Goal: Task Accomplishment & Management: Manage account settings

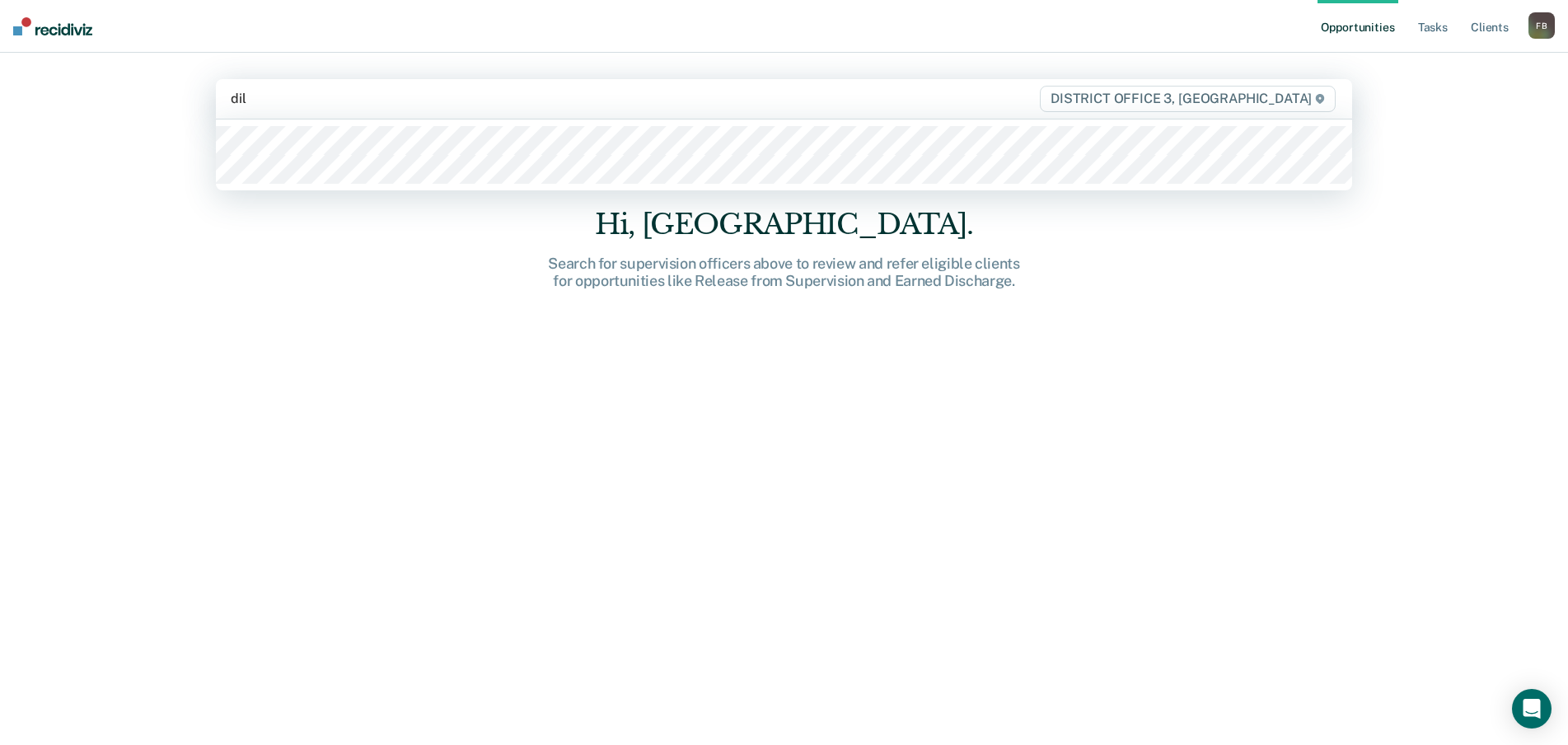
type input "[PERSON_NAME]"
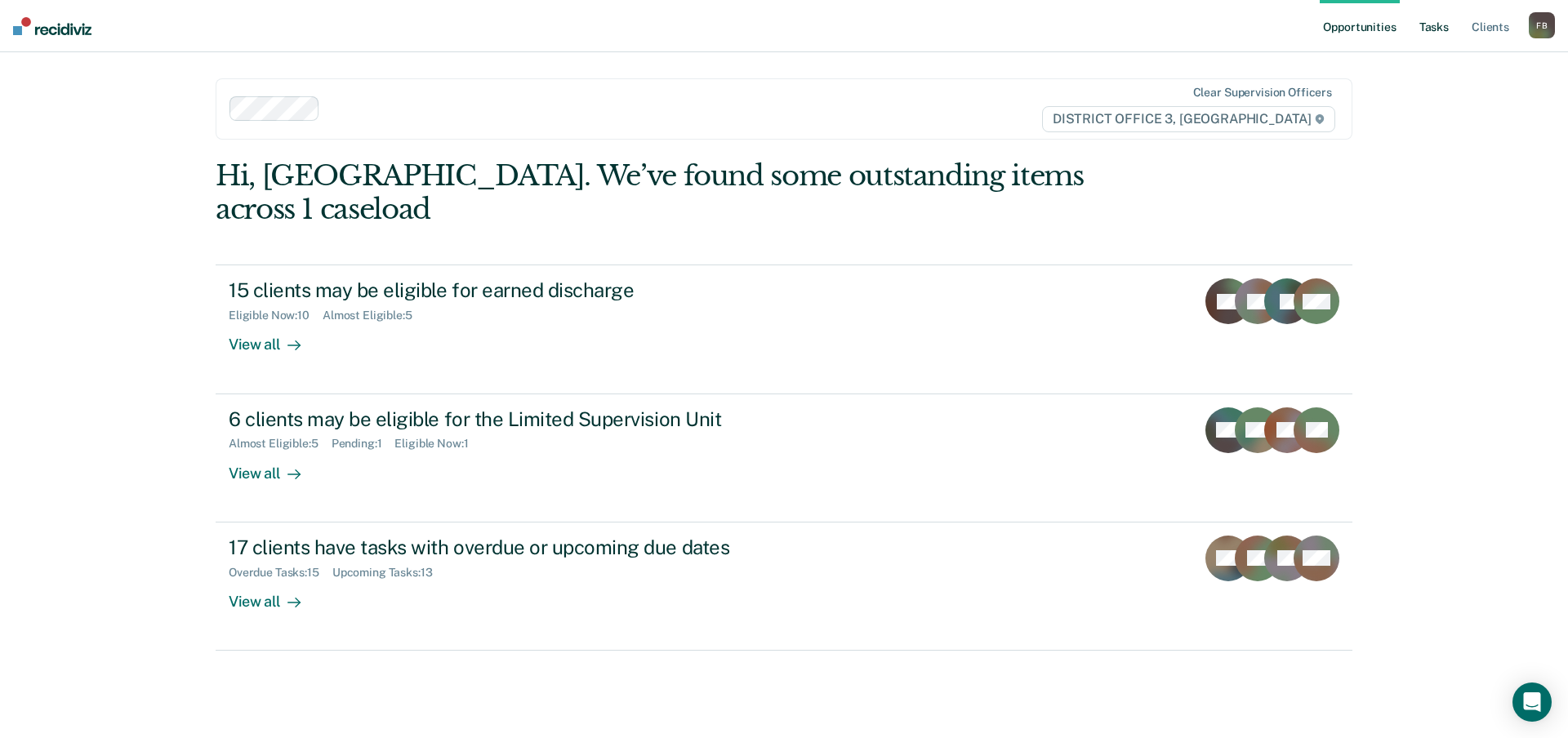
click at [1441, 25] on link "Tasks" at bounding box center [1434, 26] width 36 height 53
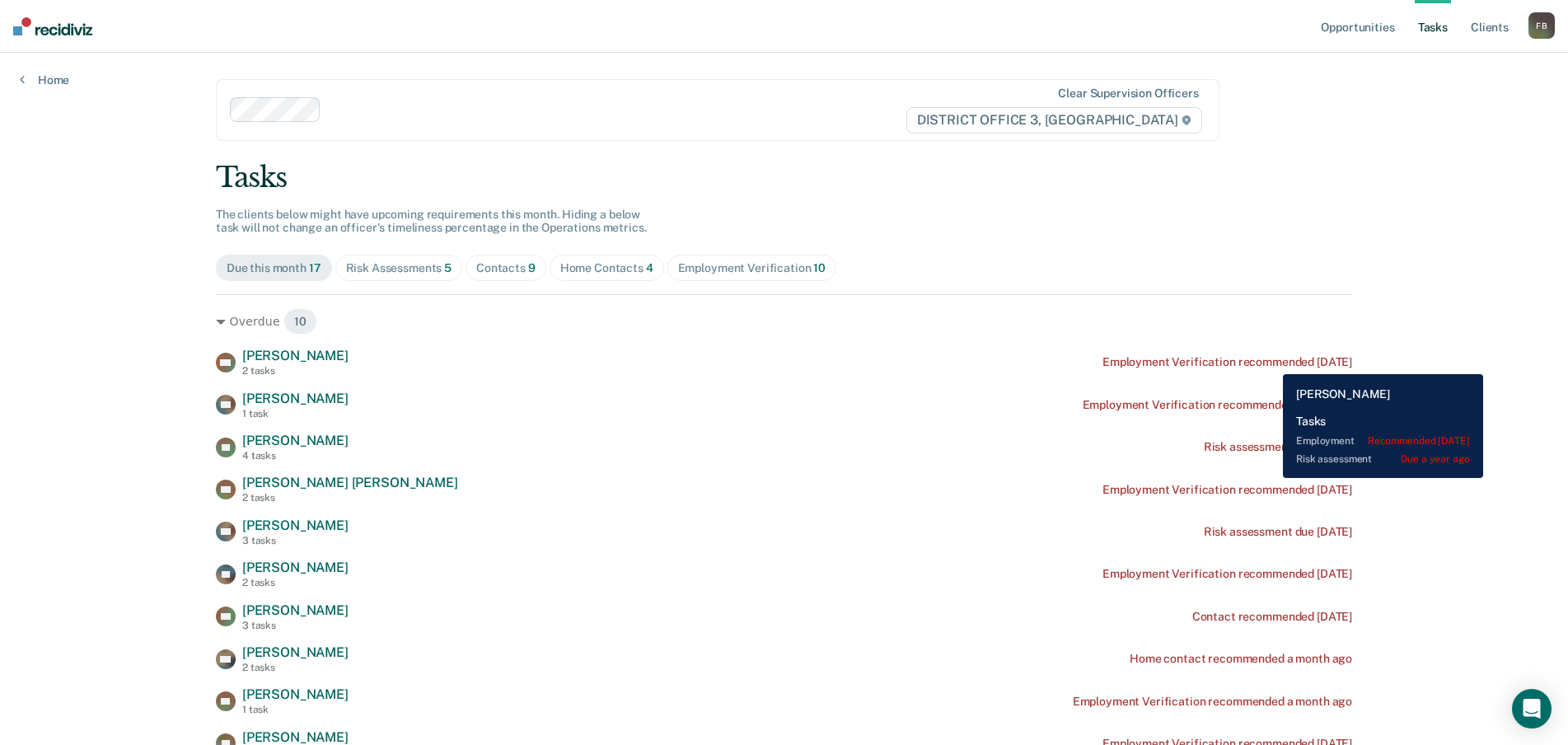
click at [1270, 362] on div "Employment Verification recommended [DATE]" at bounding box center [1227, 362] width 249 height 14
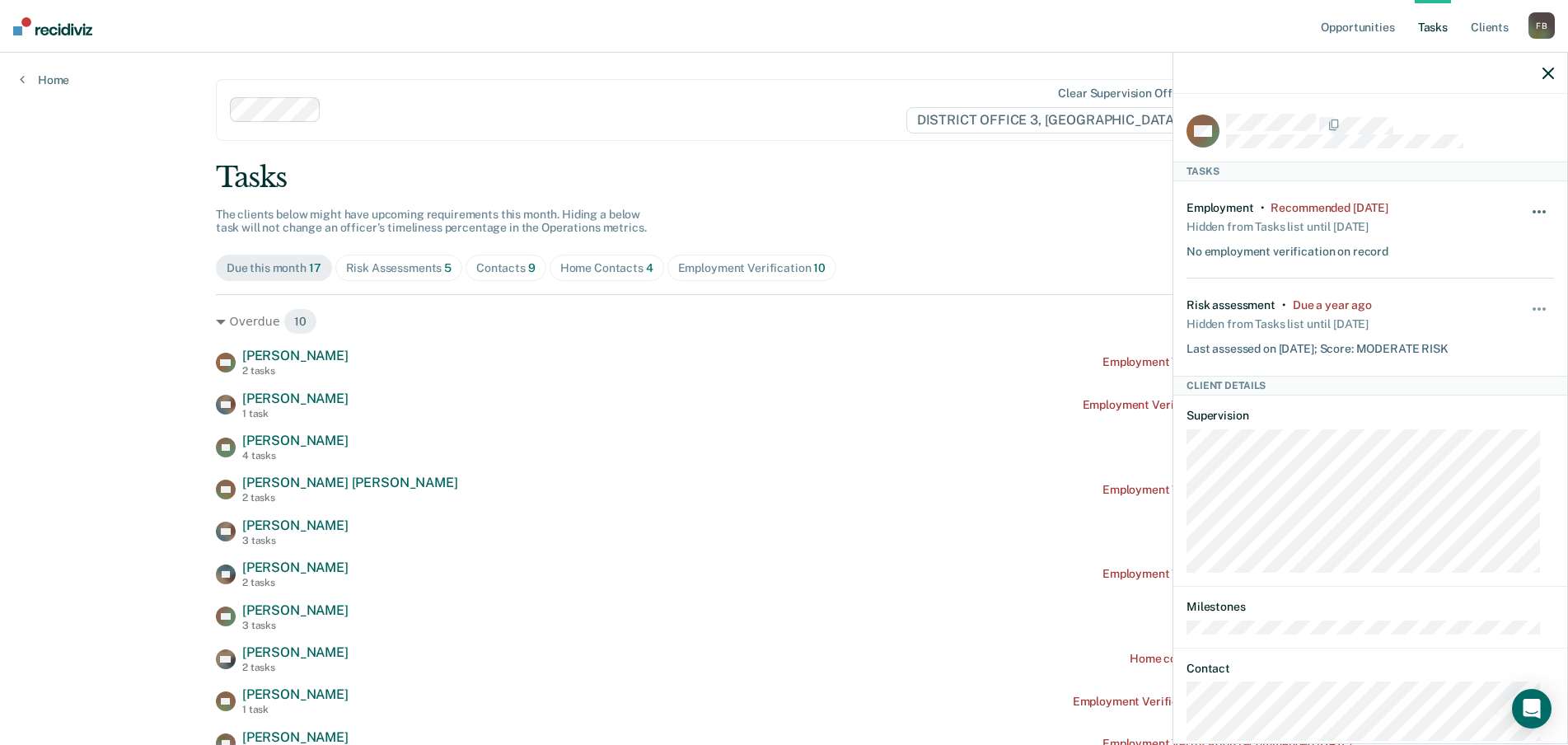
click at [1526, 213] on button "button" at bounding box center [1539, 220] width 28 height 26
click at [1450, 336] on button "90 days" at bounding box center [1494, 343] width 119 height 26
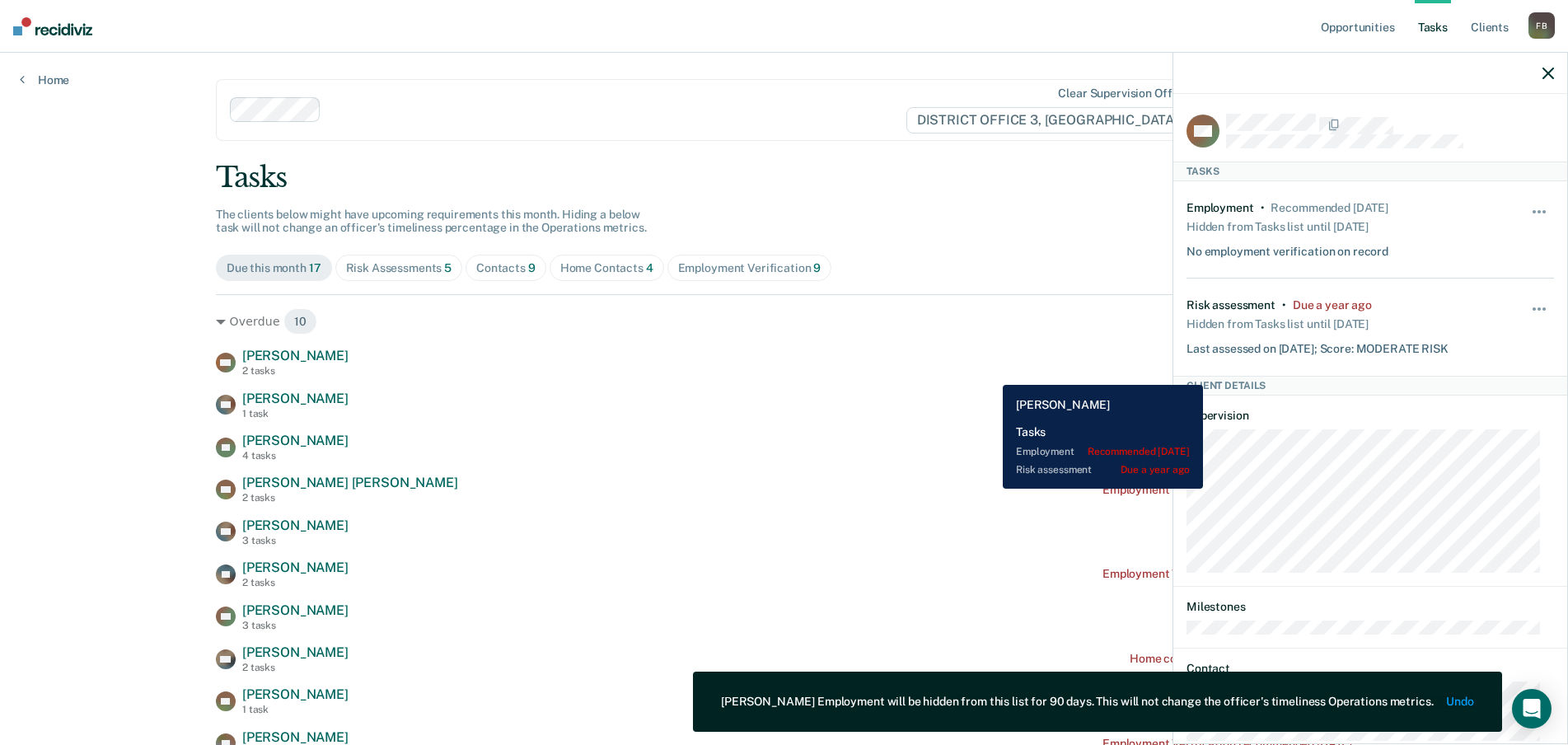
click at [990, 372] on div "DM [PERSON_NAME] 2 tasks Risk assessment due a year ago" at bounding box center [784, 362] width 1136 height 29
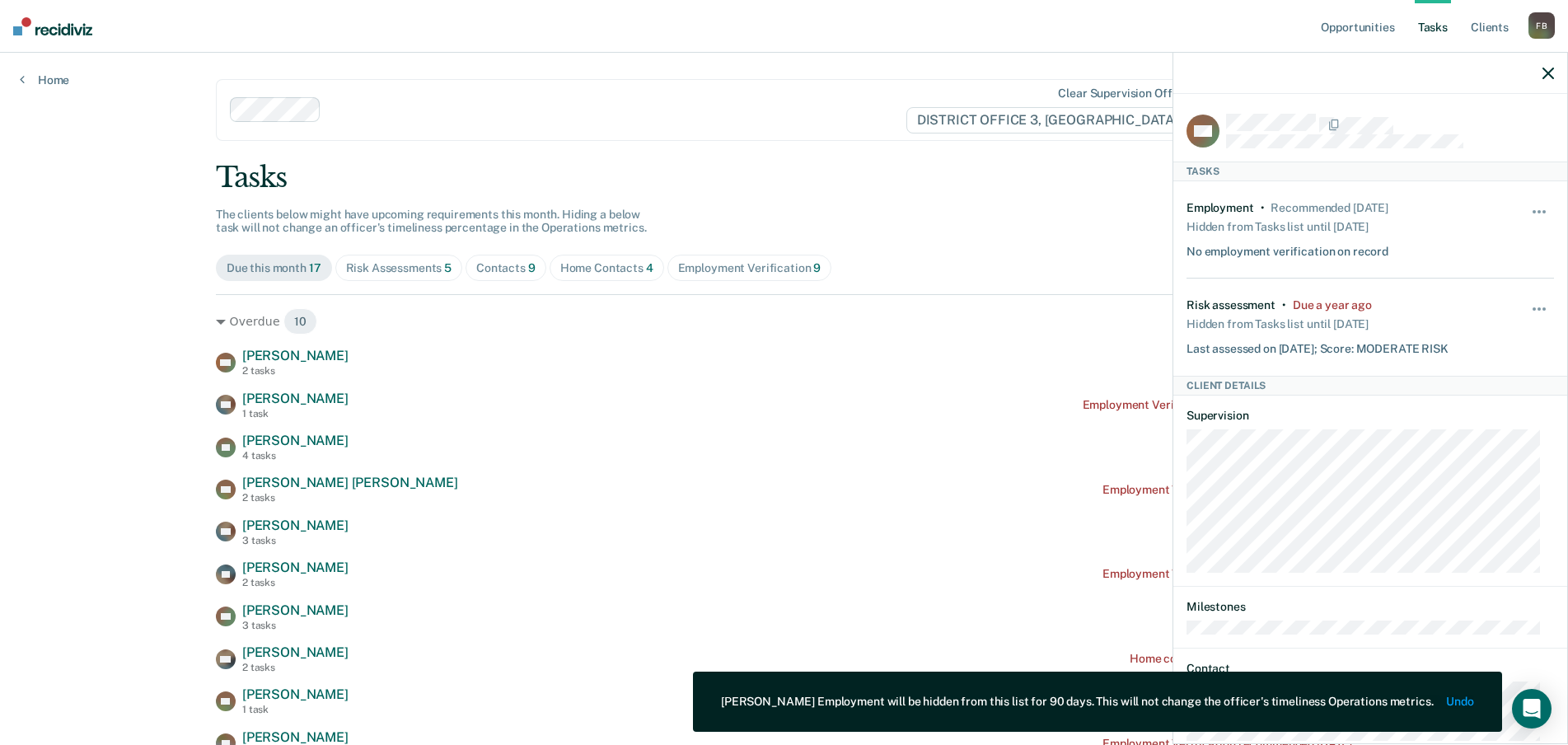
click at [1554, 68] on div at bounding box center [1370, 74] width 394 height 41
click at [1551, 70] on icon "button" at bounding box center [1547, 73] width 12 height 12
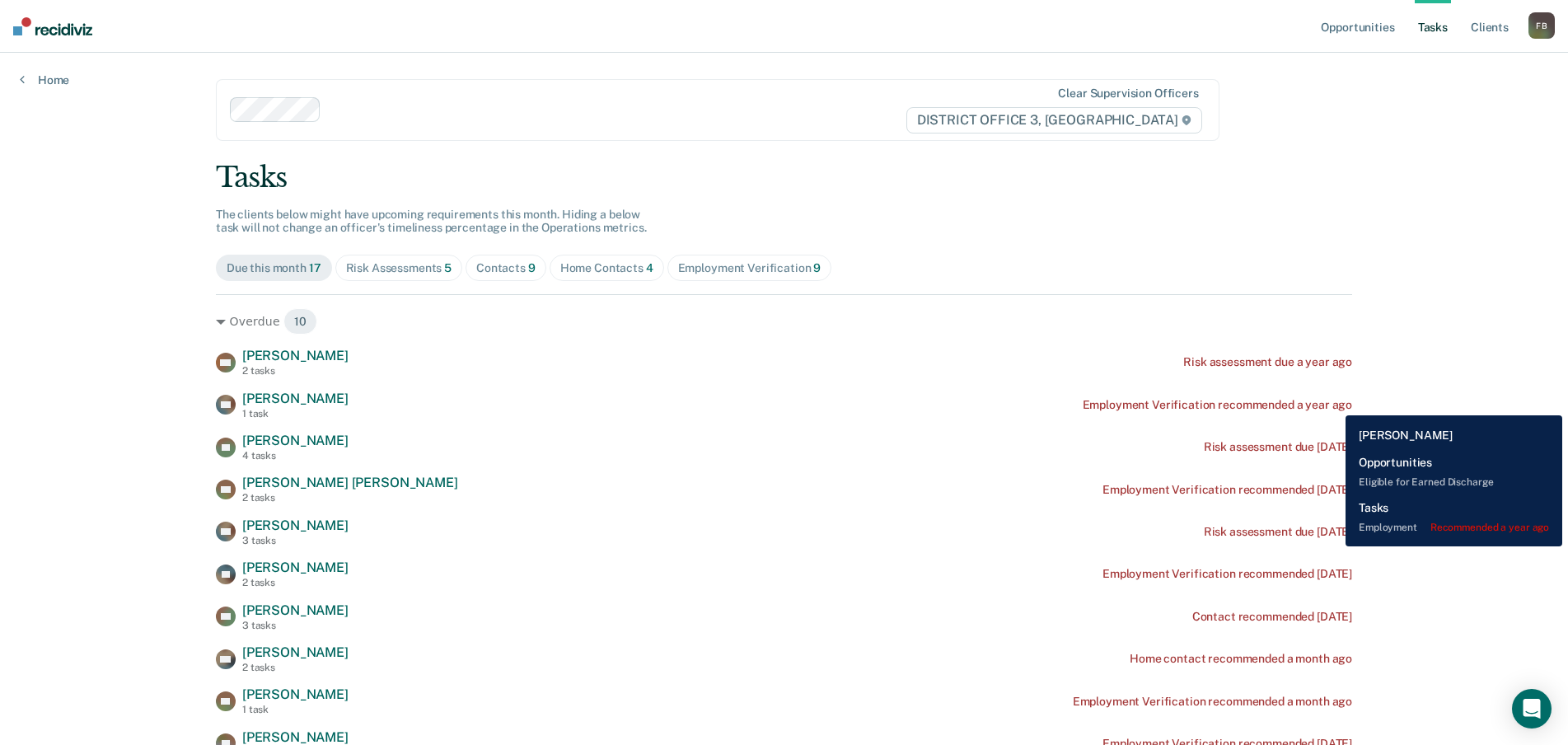
click at [1333, 403] on div "Employment Verification recommended a year ago" at bounding box center [1218, 405] width 270 height 14
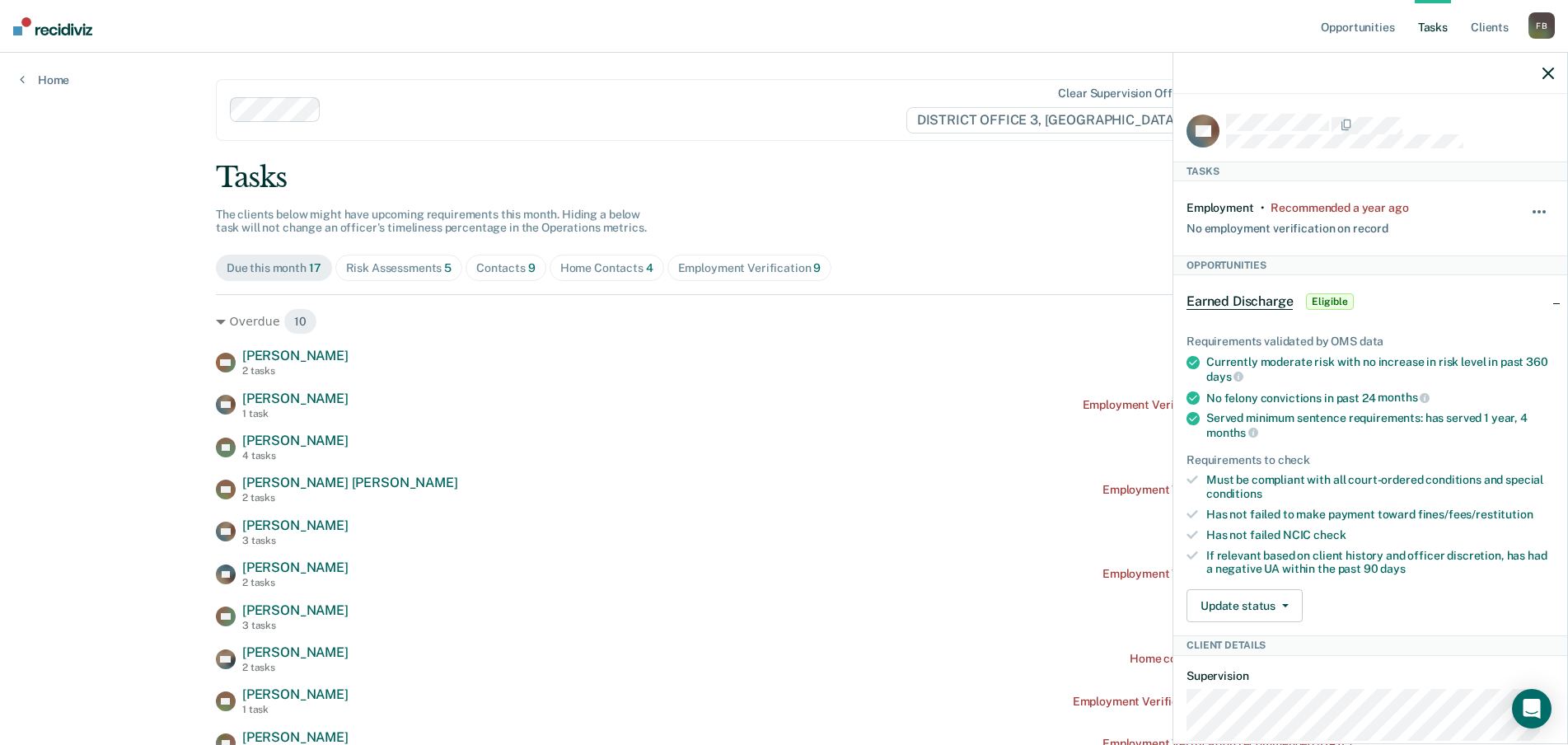
click at [1526, 212] on button "button" at bounding box center [1539, 220] width 28 height 26
click at [1465, 337] on button "90 days" at bounding box center [1494, 343] width 119 height 26
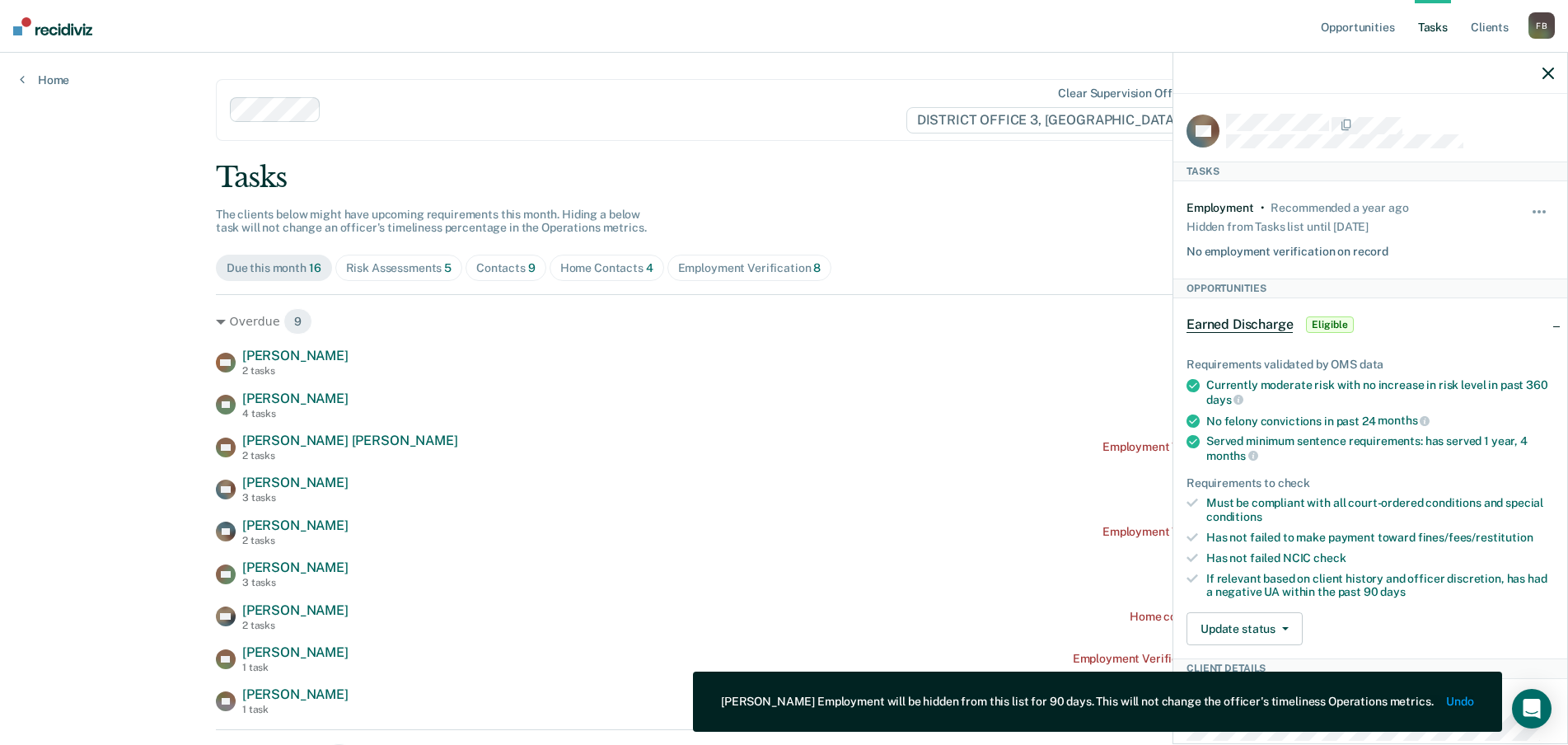
click at [1554, 72] on div at bounding box center [1370, 74] width 394 height 41
click at [1547, 68] on icon "button" at bounding box center [1547, 73] width 12 height 12
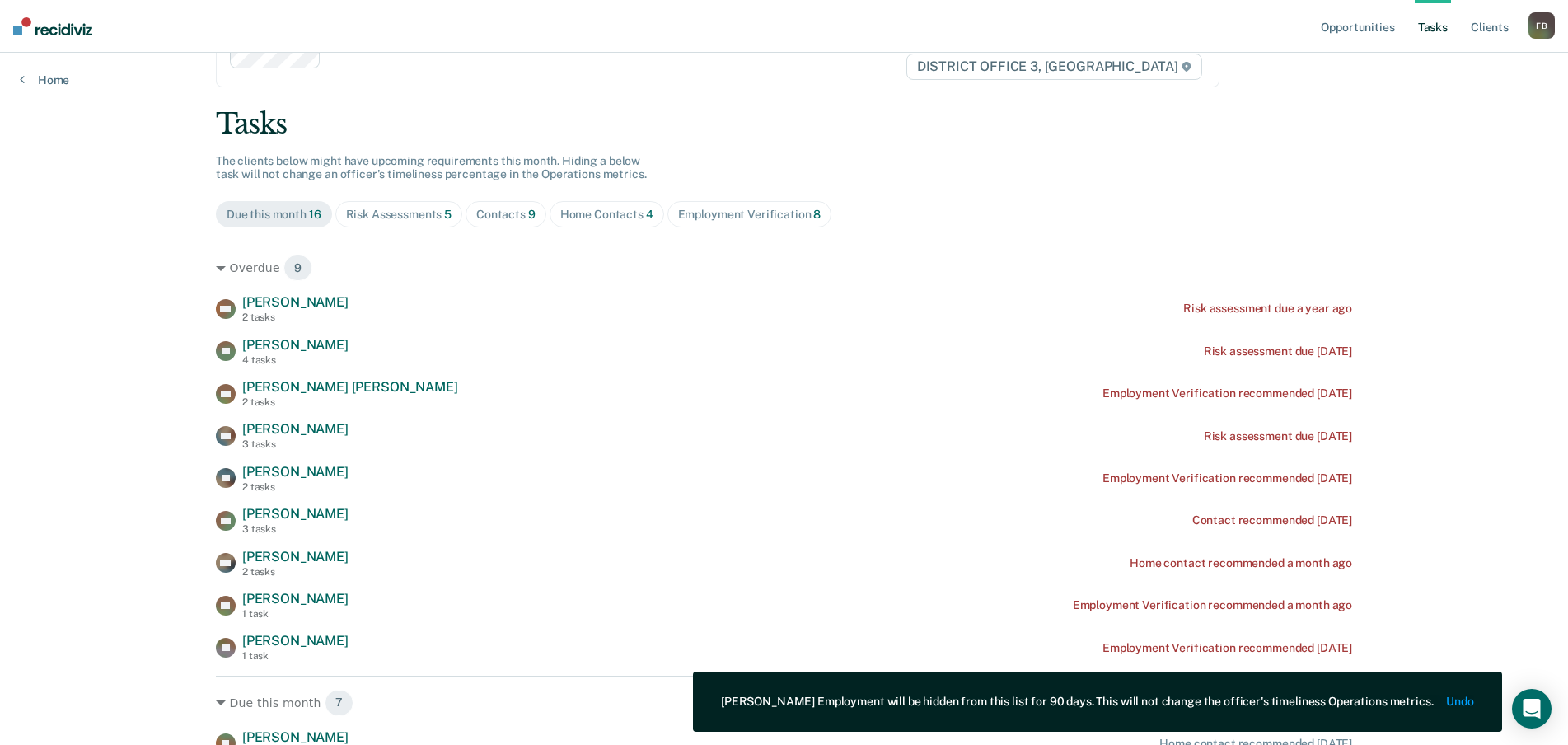
scroll to position [82, 0]
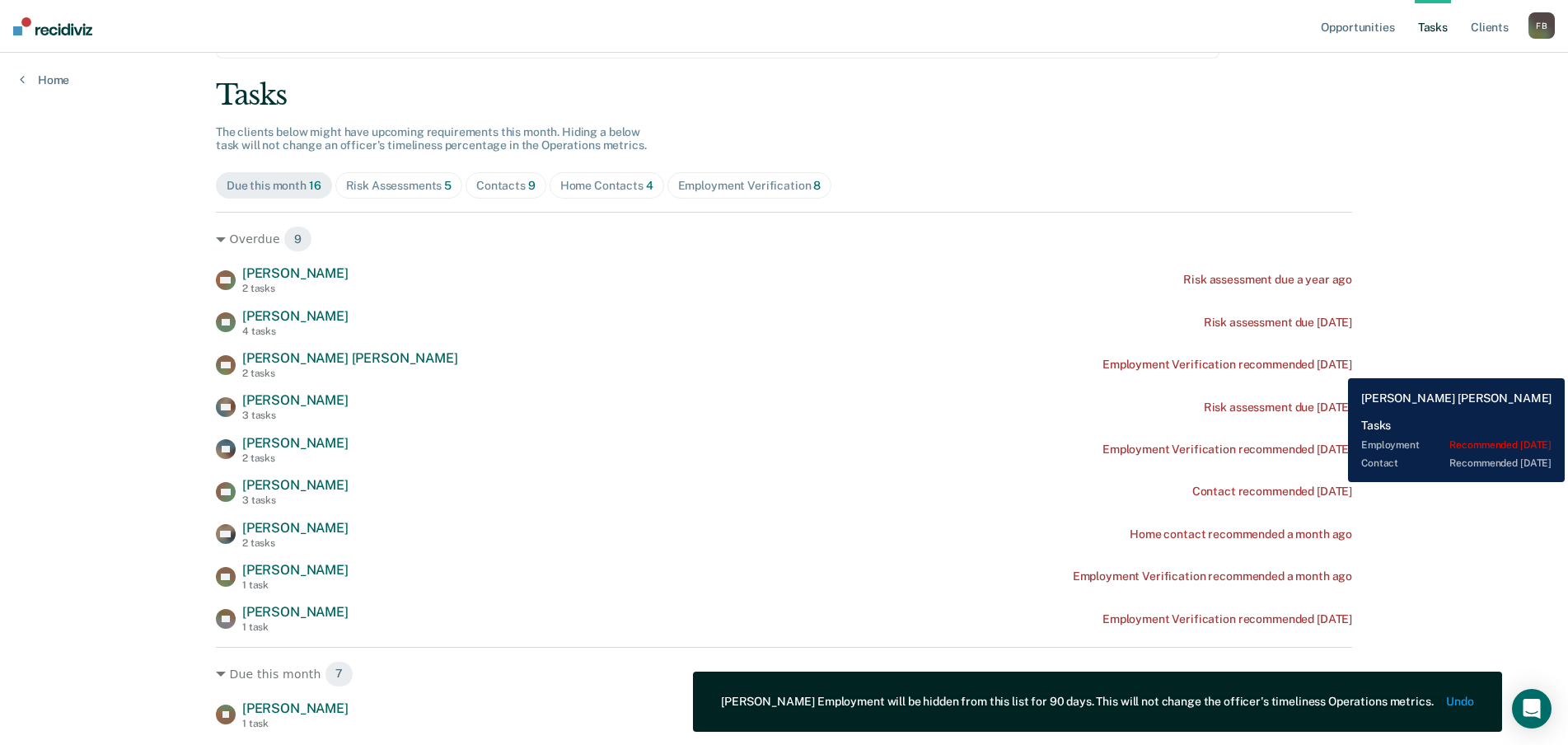
click at [1336, 366] on div "Employment Verification recommended [DATE]" at bounding box center [1227, 365] width 249 height 14
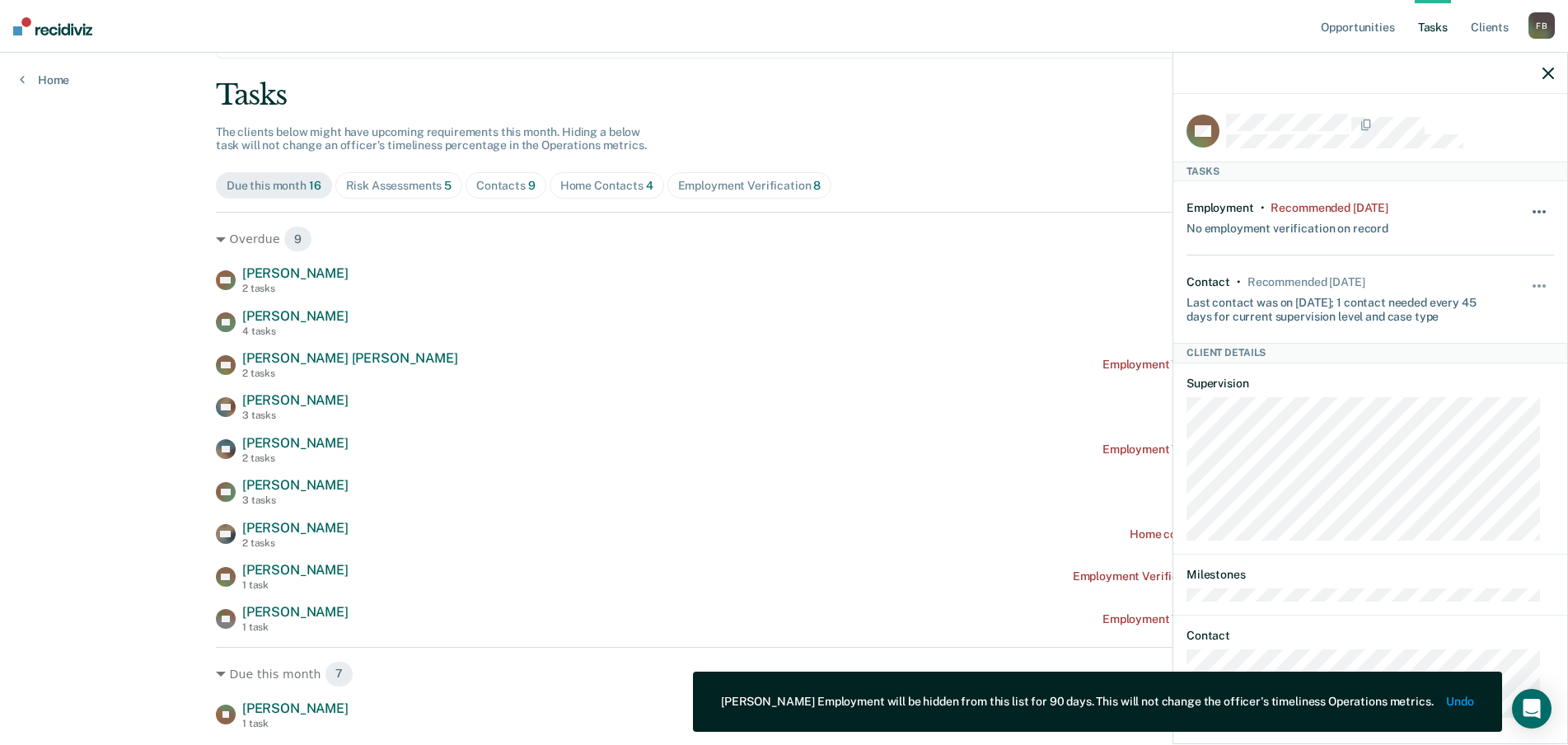
click at [1537, 210] on span "button" at bounding box center [1539, 212] width 4 height 4
click at [1464, 343] on button "90 days" at bounding box center [1494, 343] width 119 height 26
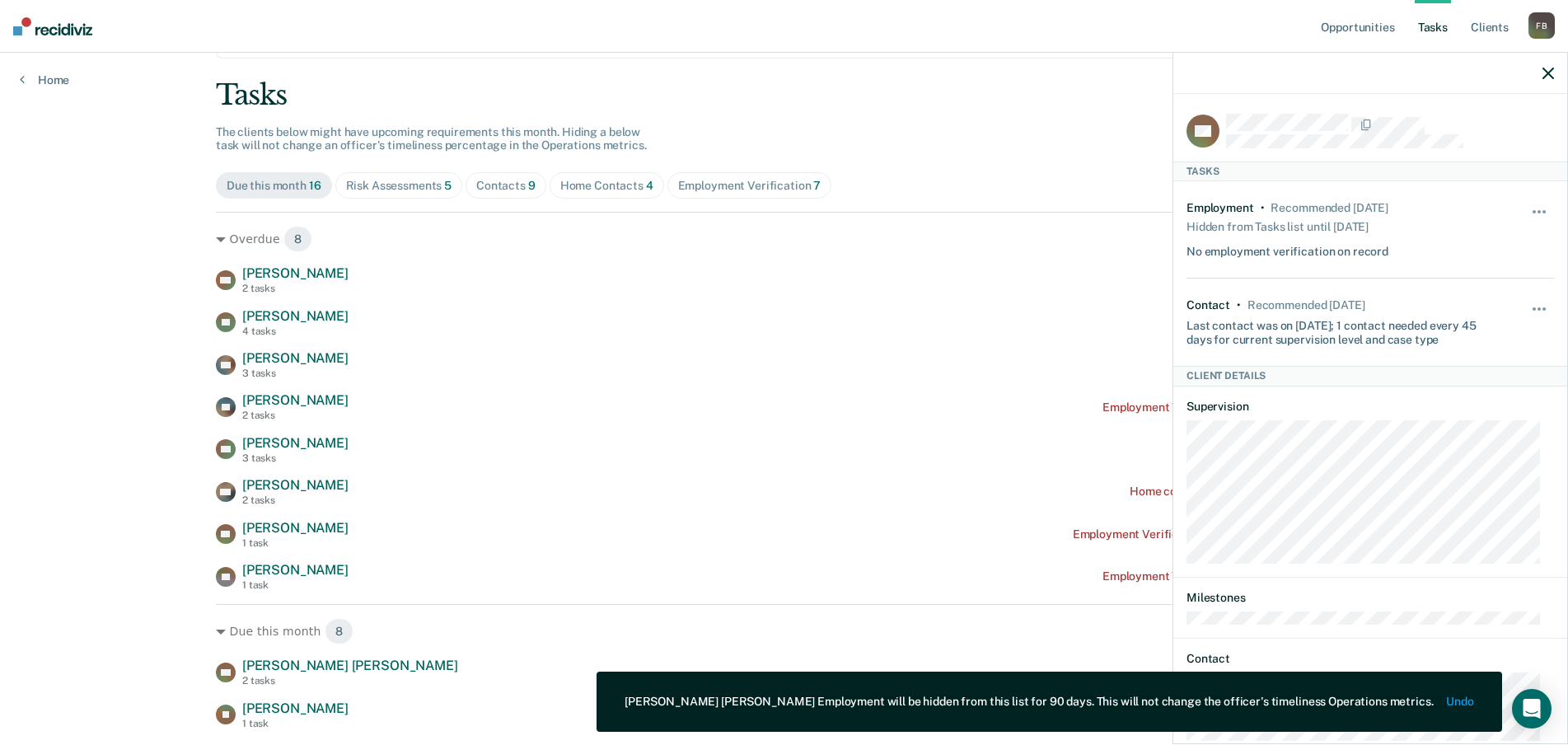
click at [1550, 75] on icon "button" at bounding box center [1547, 73] width 12 height 12
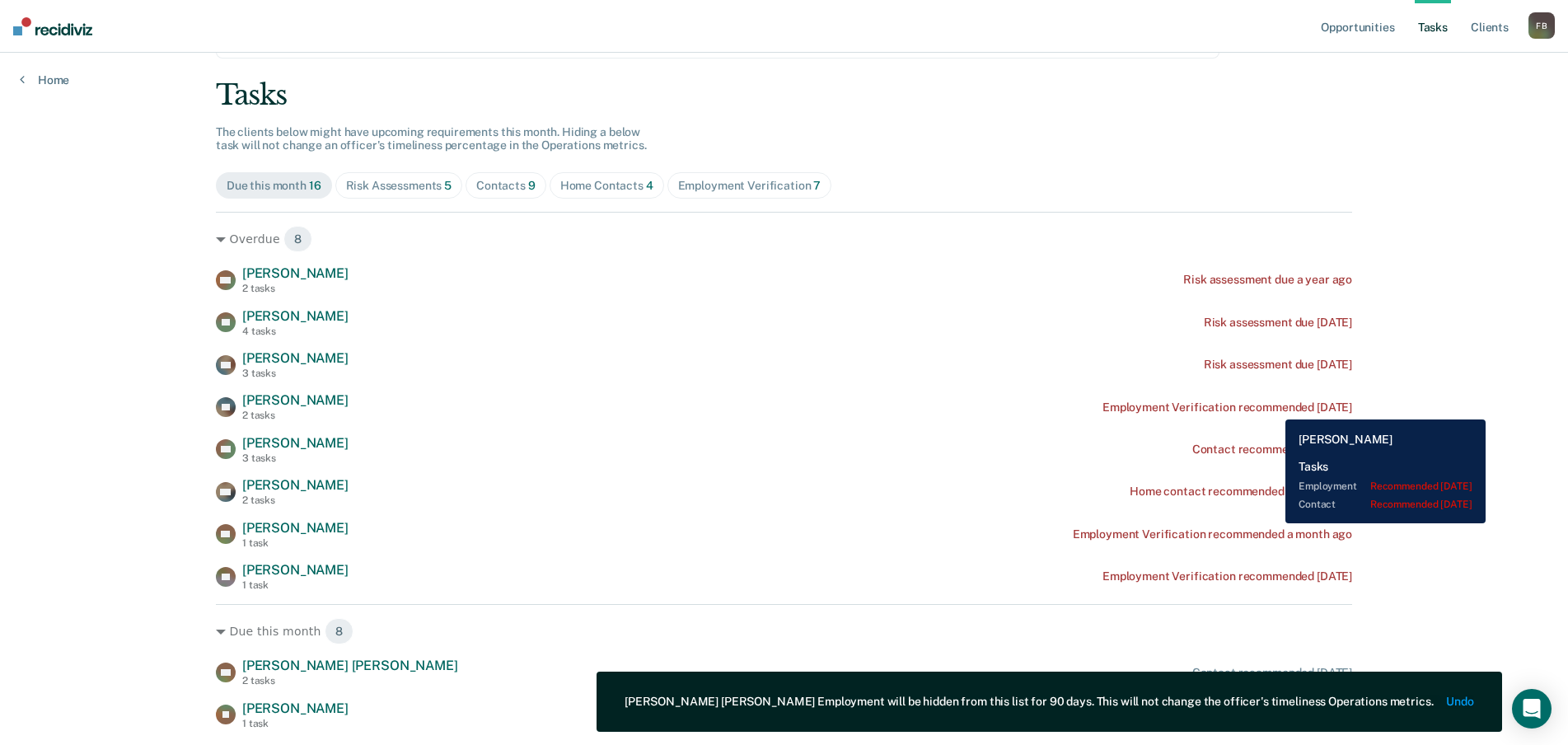
click at [1273, 407] on div "Employment Verification recommended [DATE]" at bounding box center [1227, 408] width 249 height 14
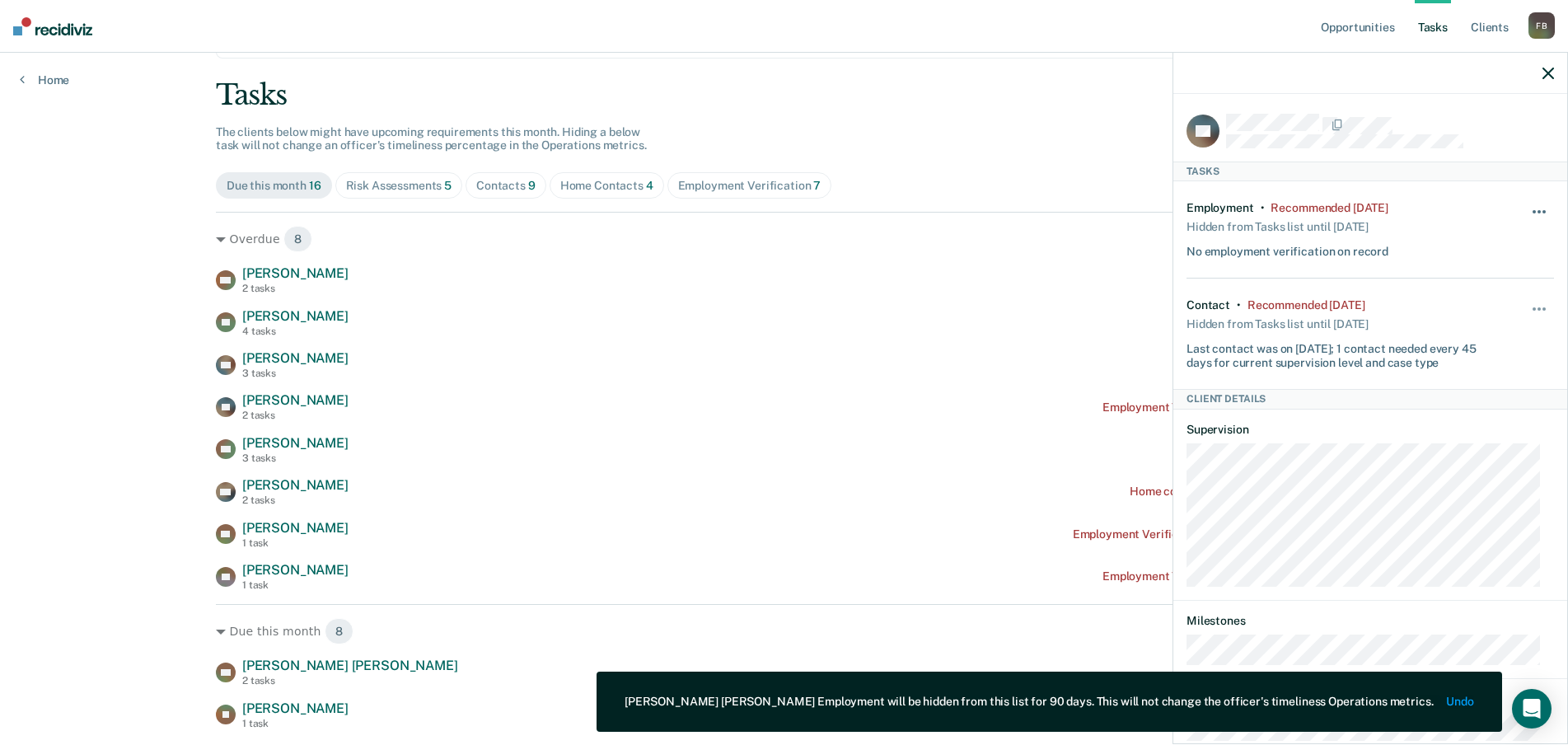
click at [1526, 208] on button "button" at bounding box center [1539, 220] width 28 height 26
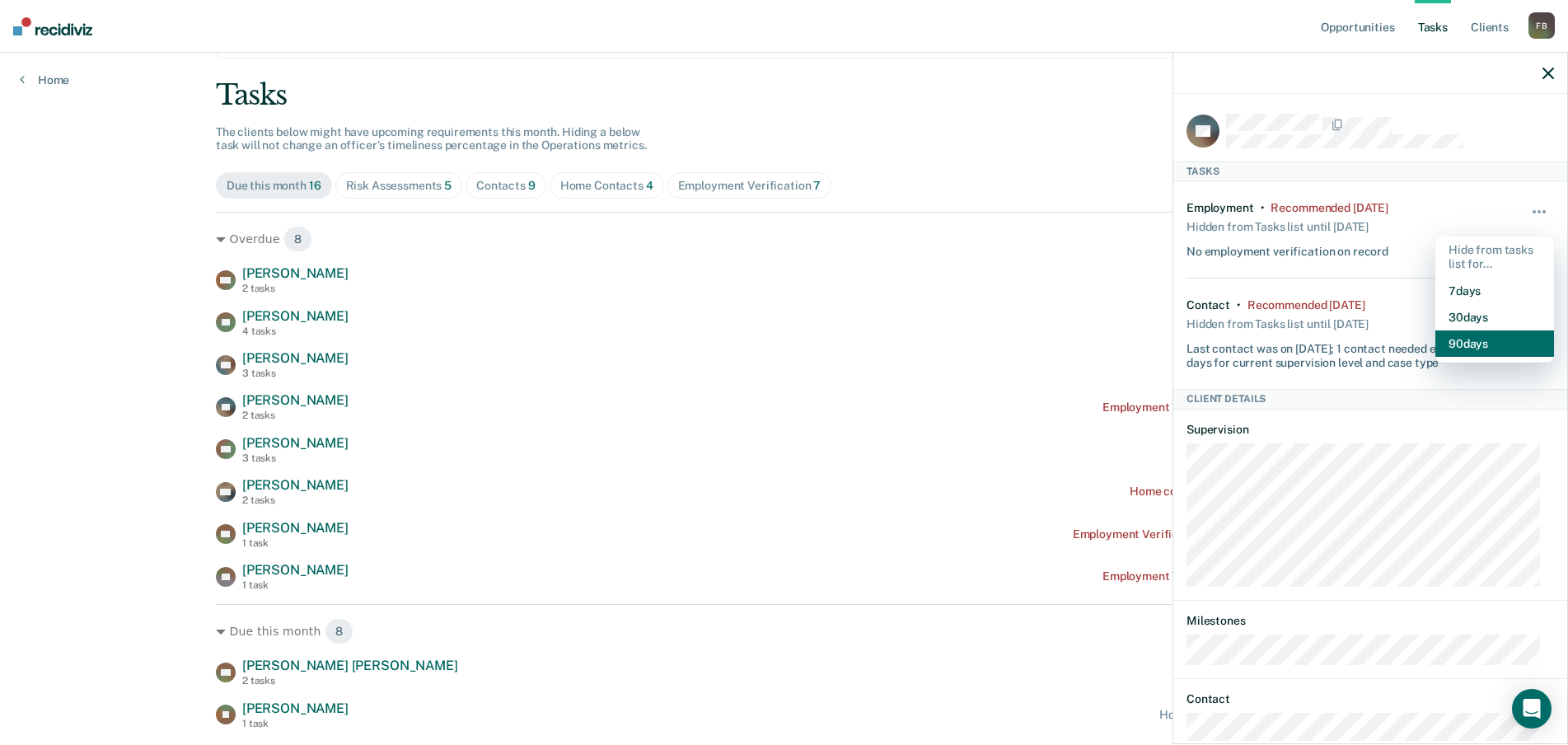
click at [1460, 342] on button "90 days" at bounding box center [1494, 343] width 119 height 26
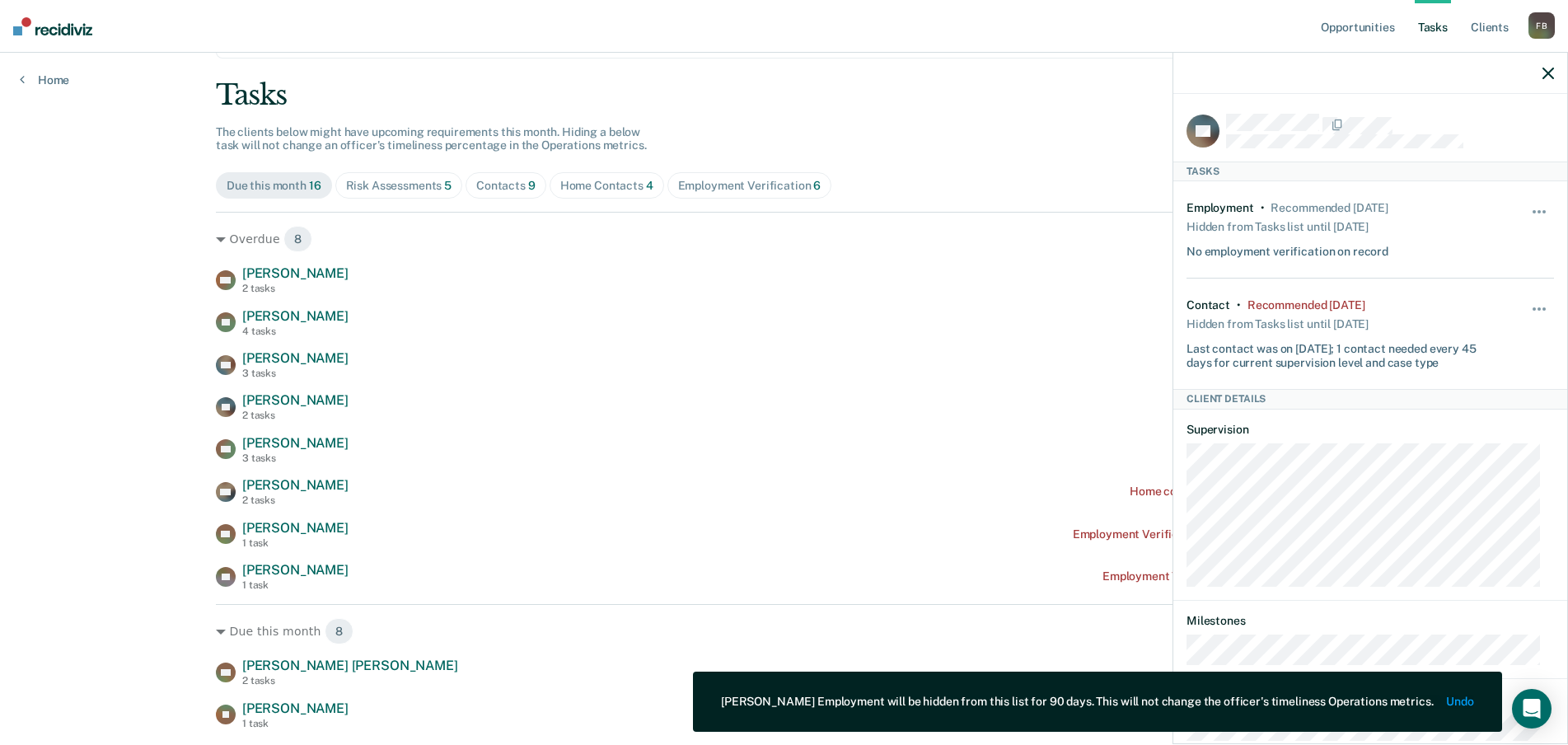
click at [1550, 71] on icon "button" at bounding box center [1547, 73] width 12 height 12
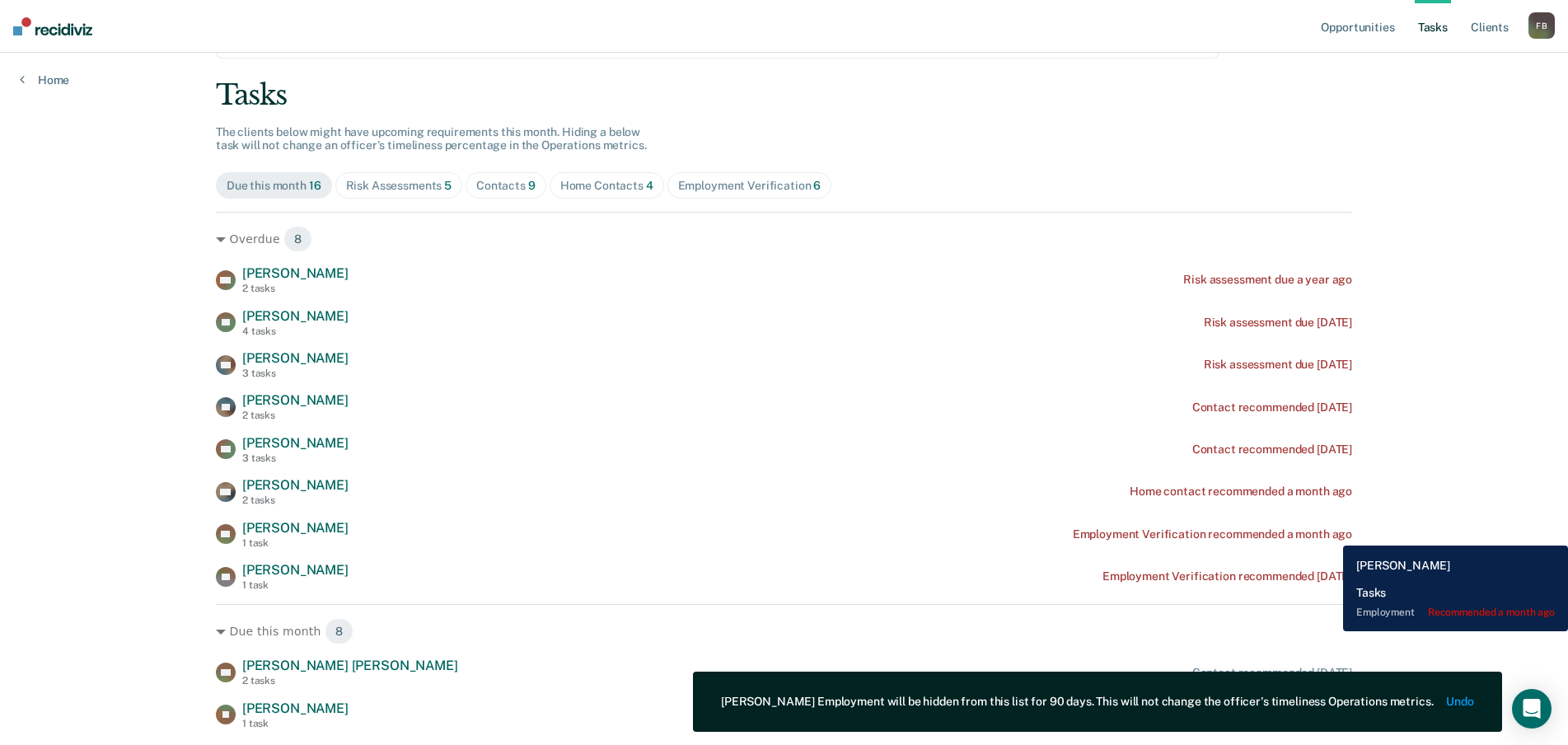
click at [1329, 534] on div "Employment Verification recommended a month ago" at bounding box center [1212, 534] width 279 height 14
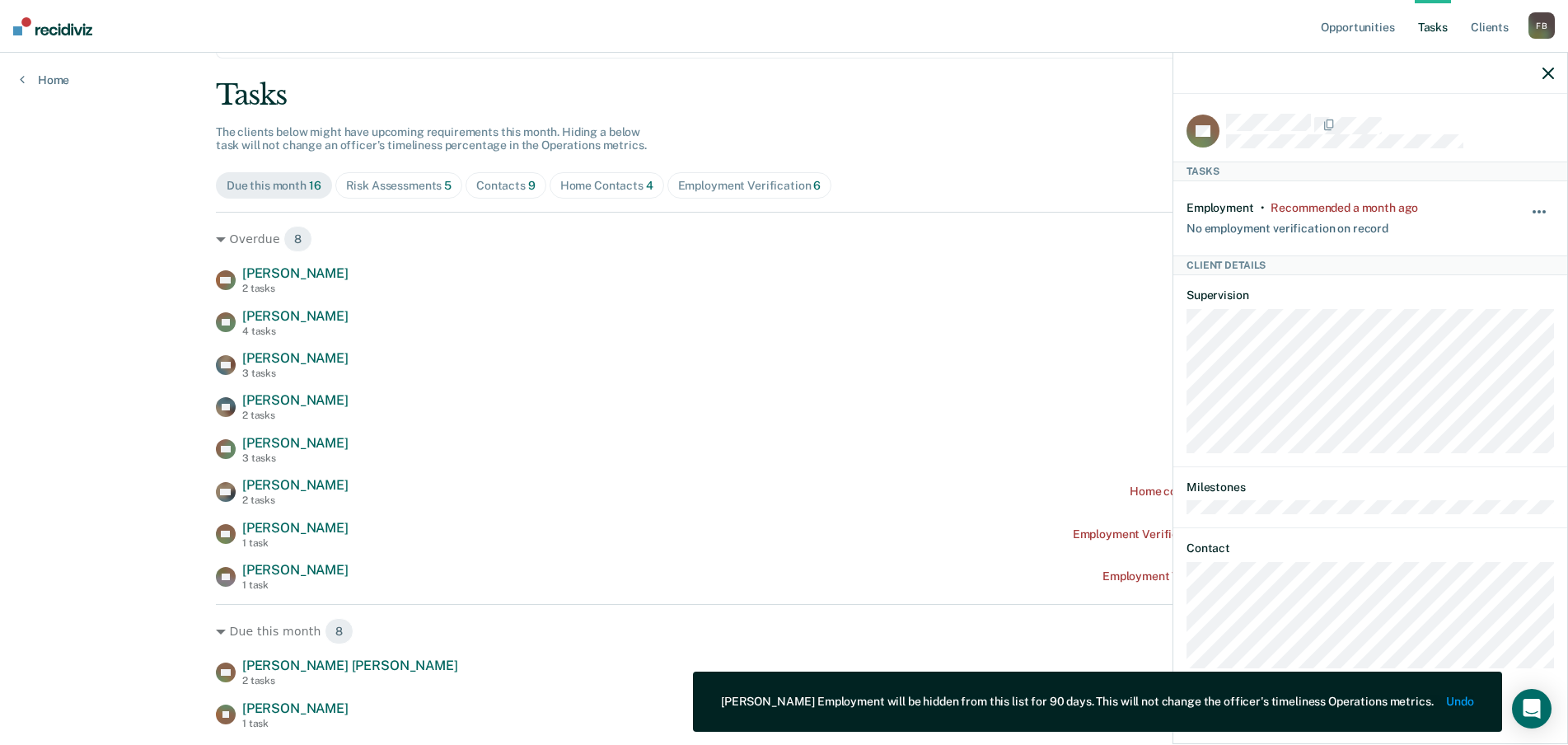
click at [1542, 208] on button "button" at bounding box center [1539, 220] width 28 height 26
click at [1485, 343] on button "90 days" at bounding box center [1494, 343] width 119 height 26
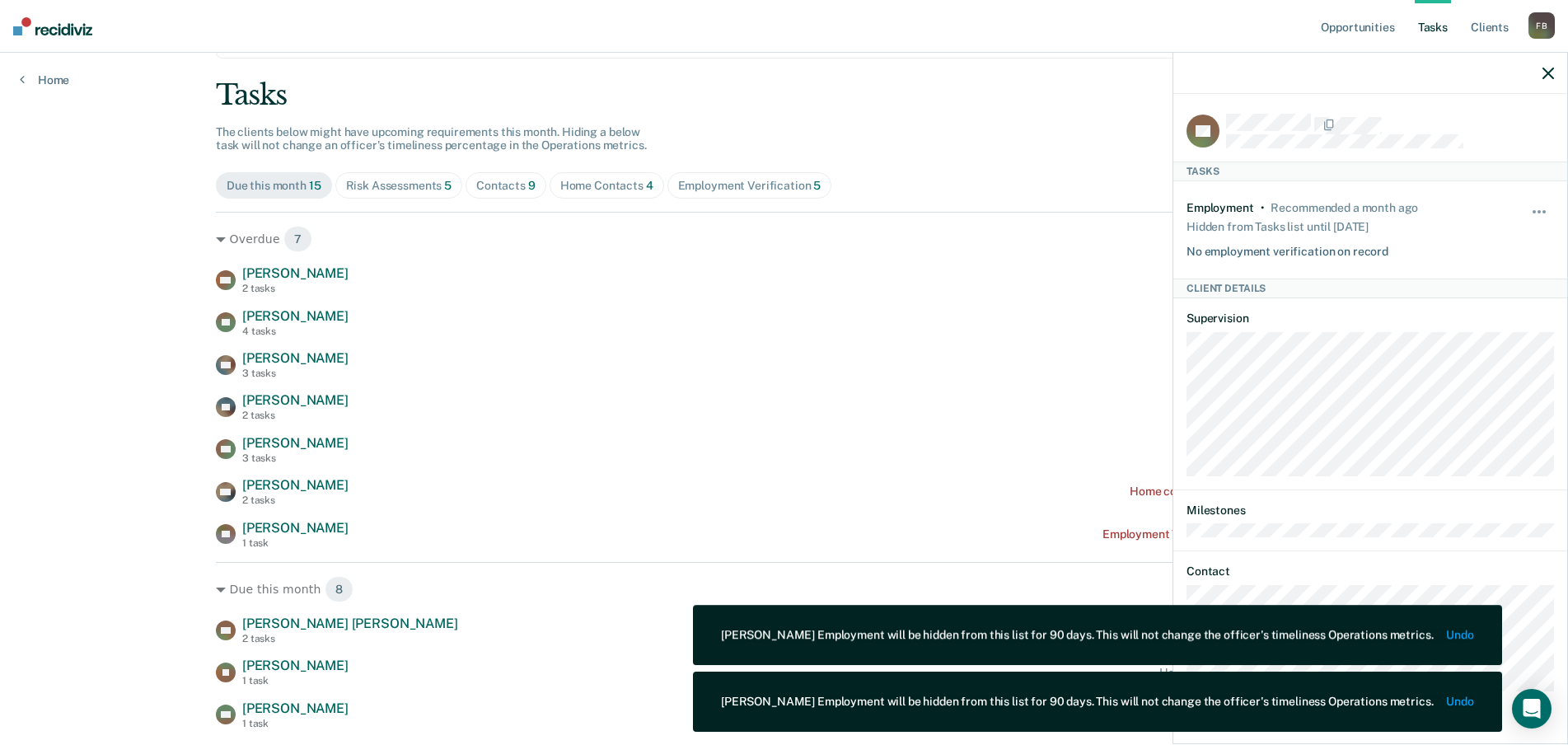
click at [1549, 72] on icon "button" at bounding box center [1547, 73] width 12 height 12
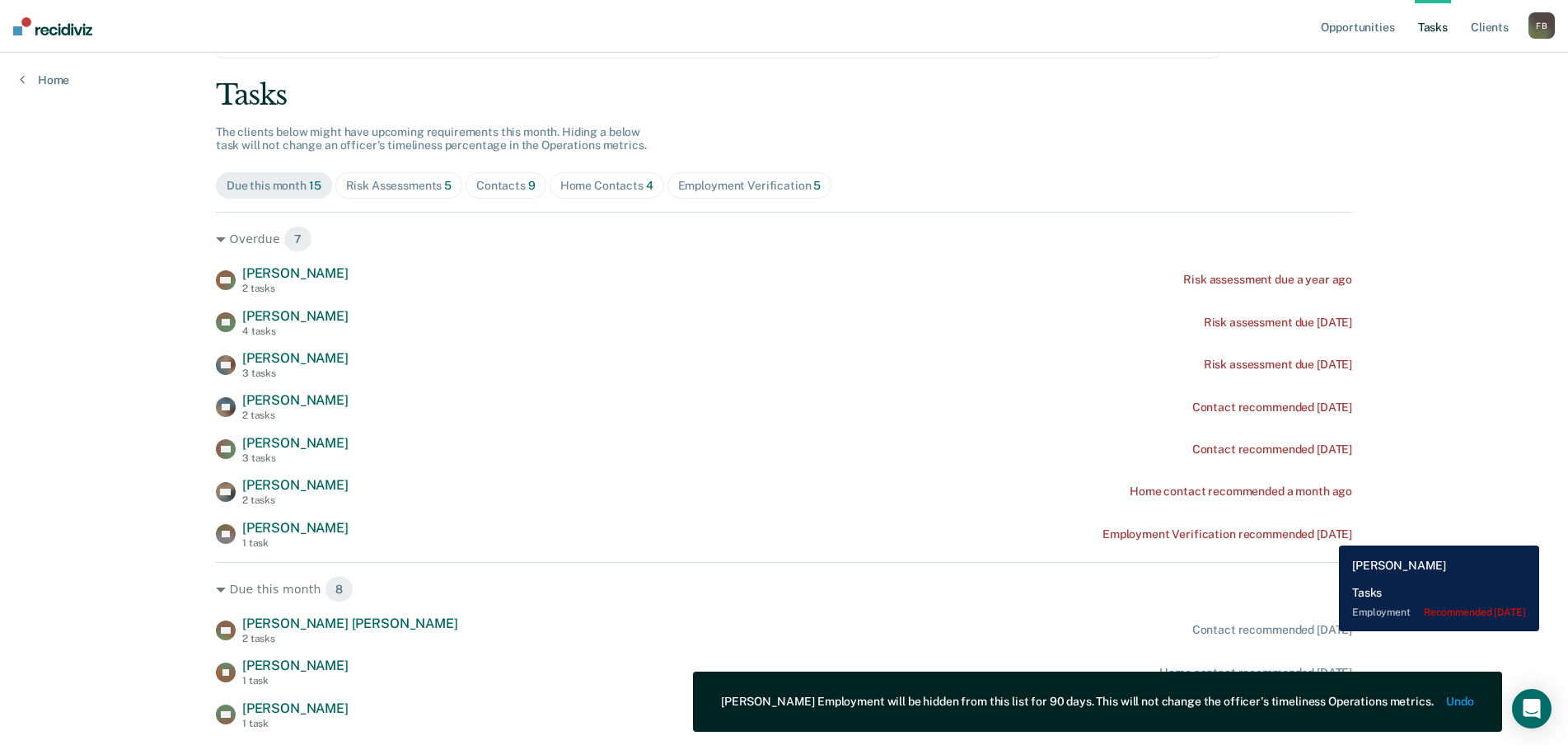
click at [1327, 533] on div "Employment Verification recommended [DATE]" at bounding box center [1227, 534] width 249 height 14
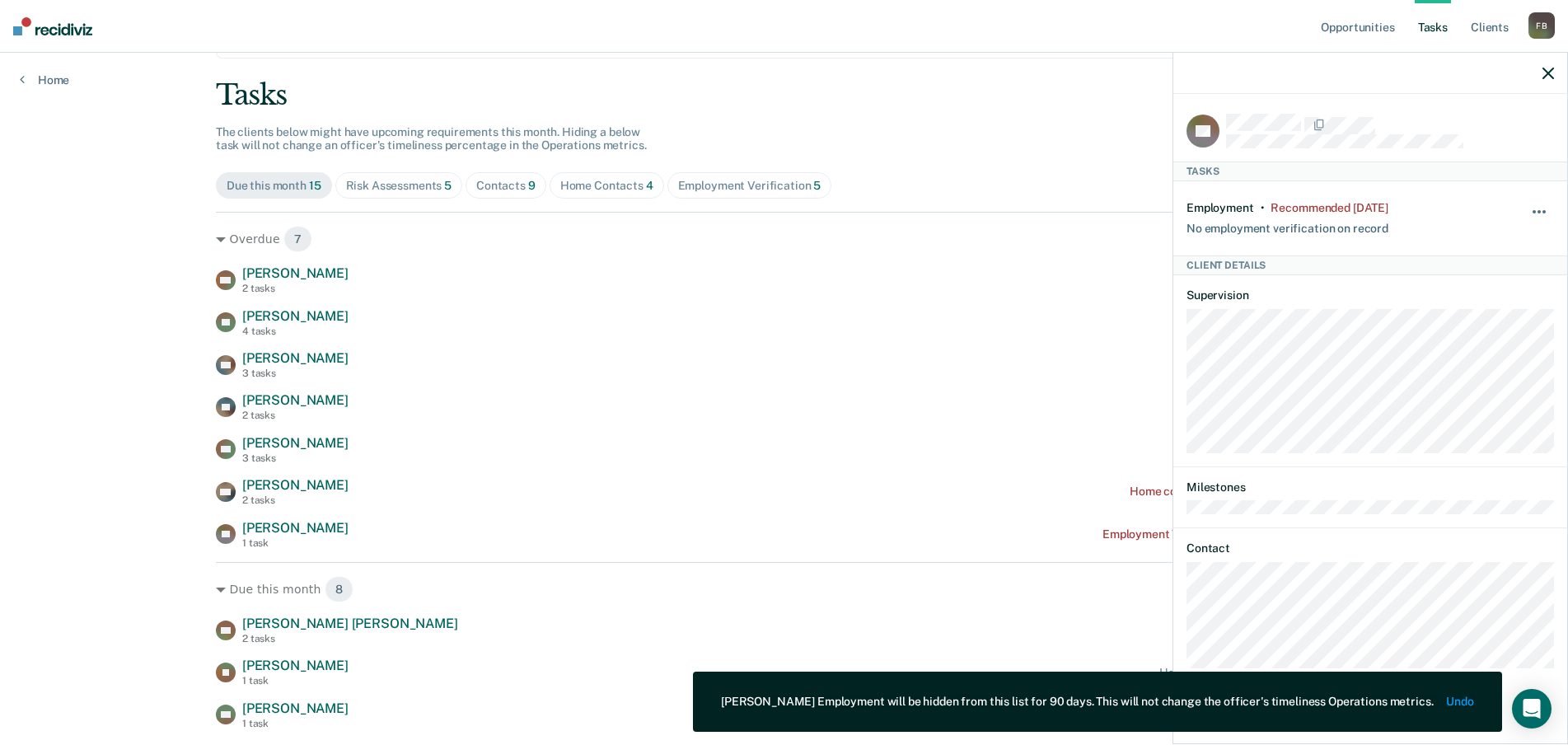
click at [1545, 212] on button "button" at bounding box center [1539, 220] width 28 height 26
click at [1478, 348] on button "90 days" at bounding box center [1494, 343] width 119 height 26
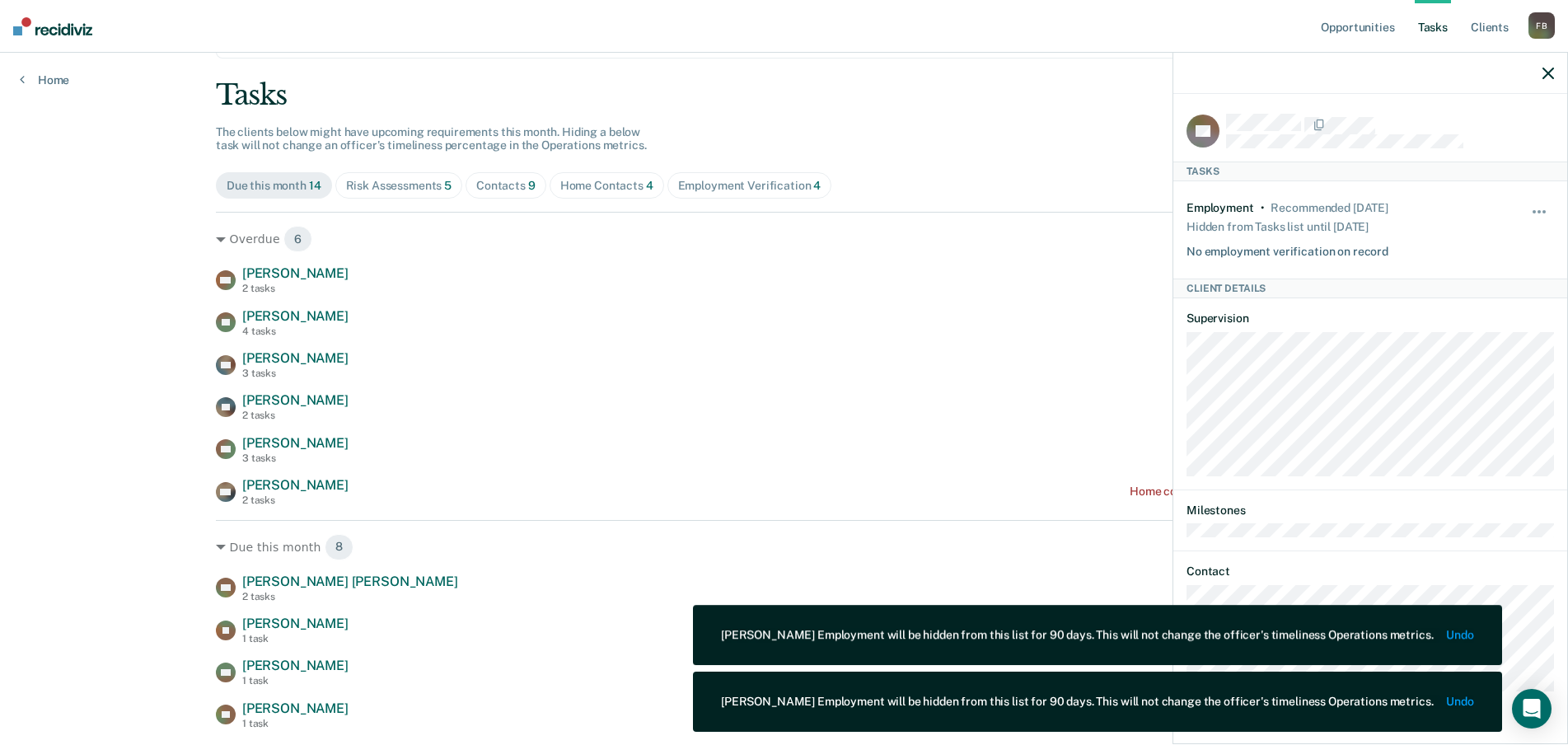
click at [1550, 67] on button "button" at bounding box center [1547, 73] width 12 height 14
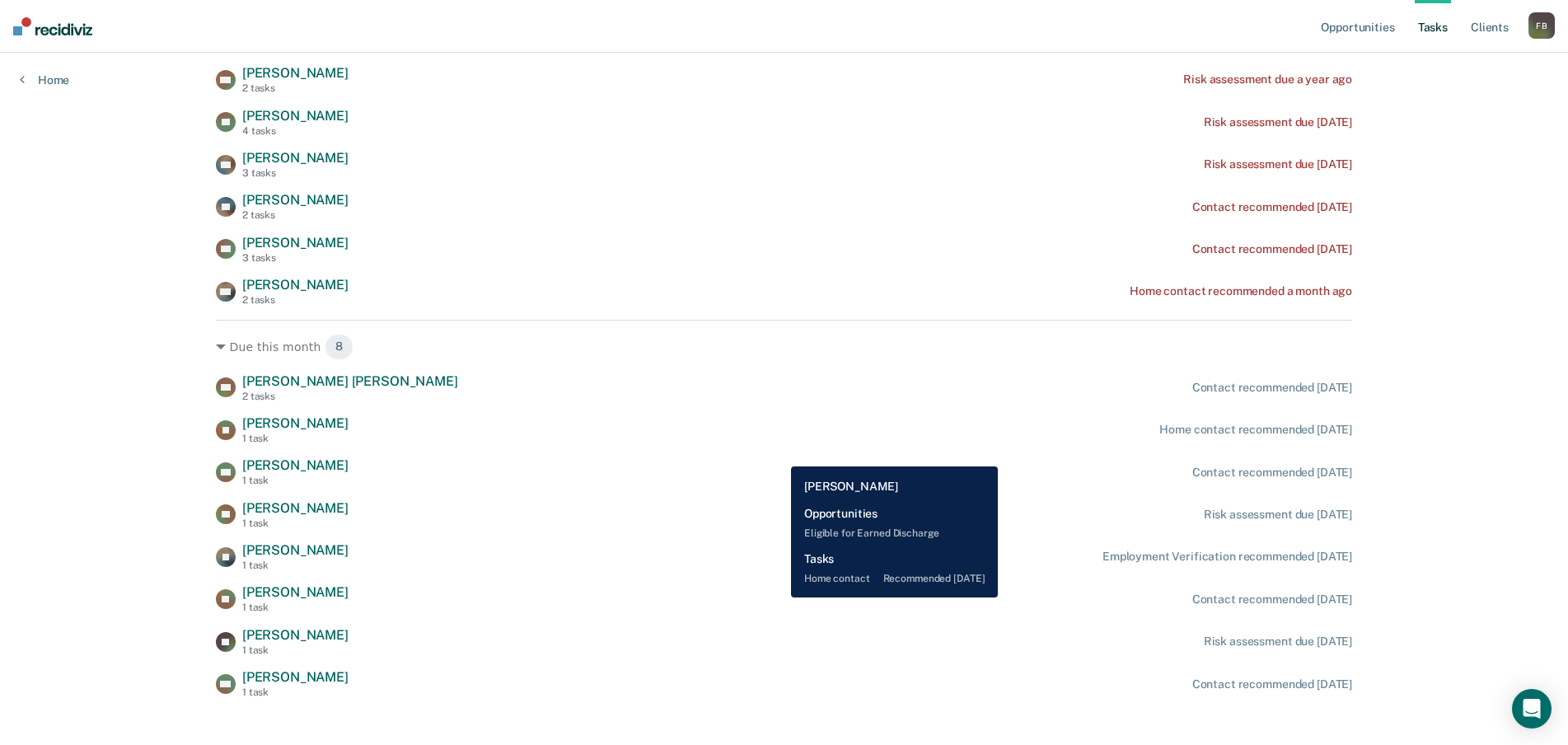
scroll to position [303, 0]
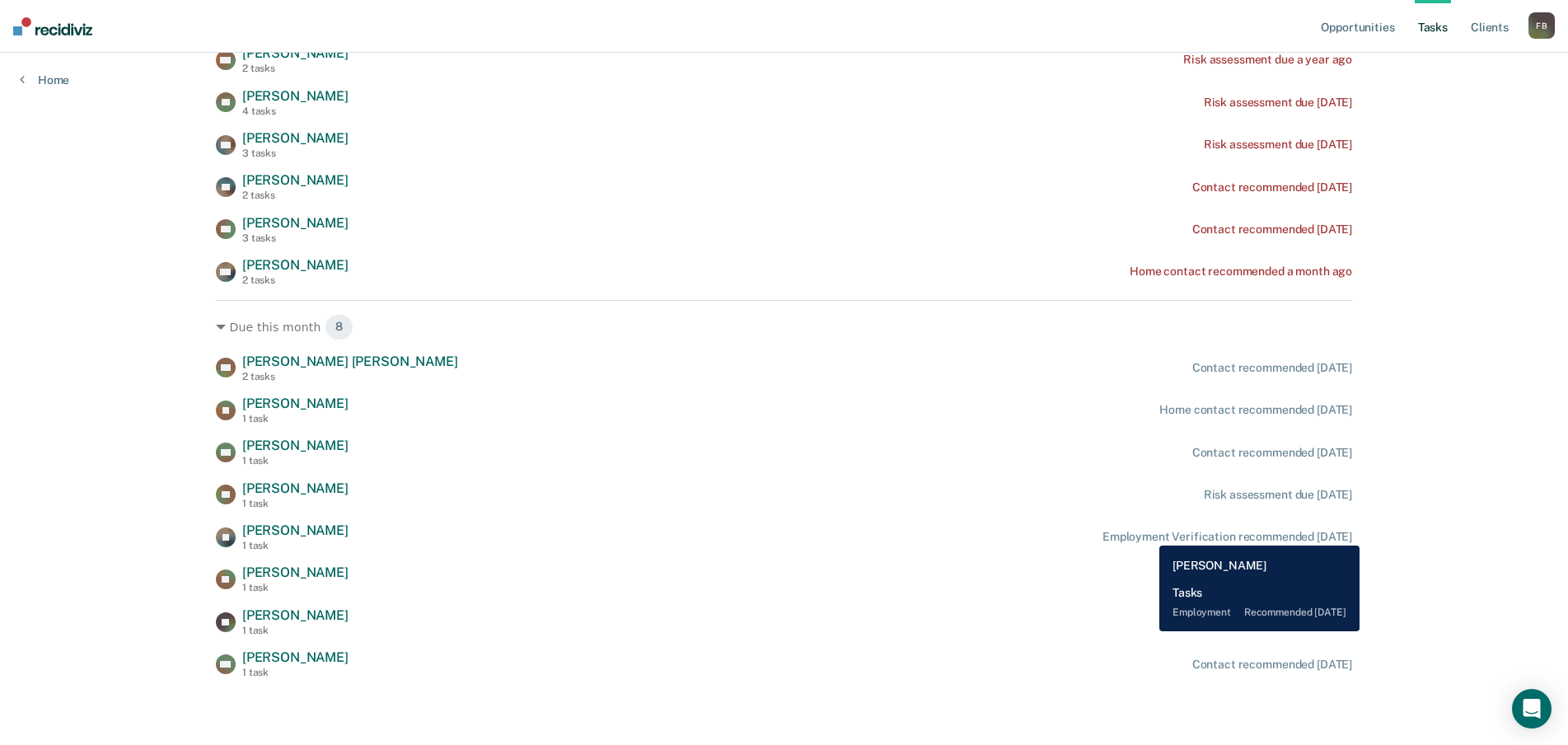
click at [1147, 533] on div "Employment Verification recommended [DATE]" at bounding box center [1227, 537] width 249 height 14
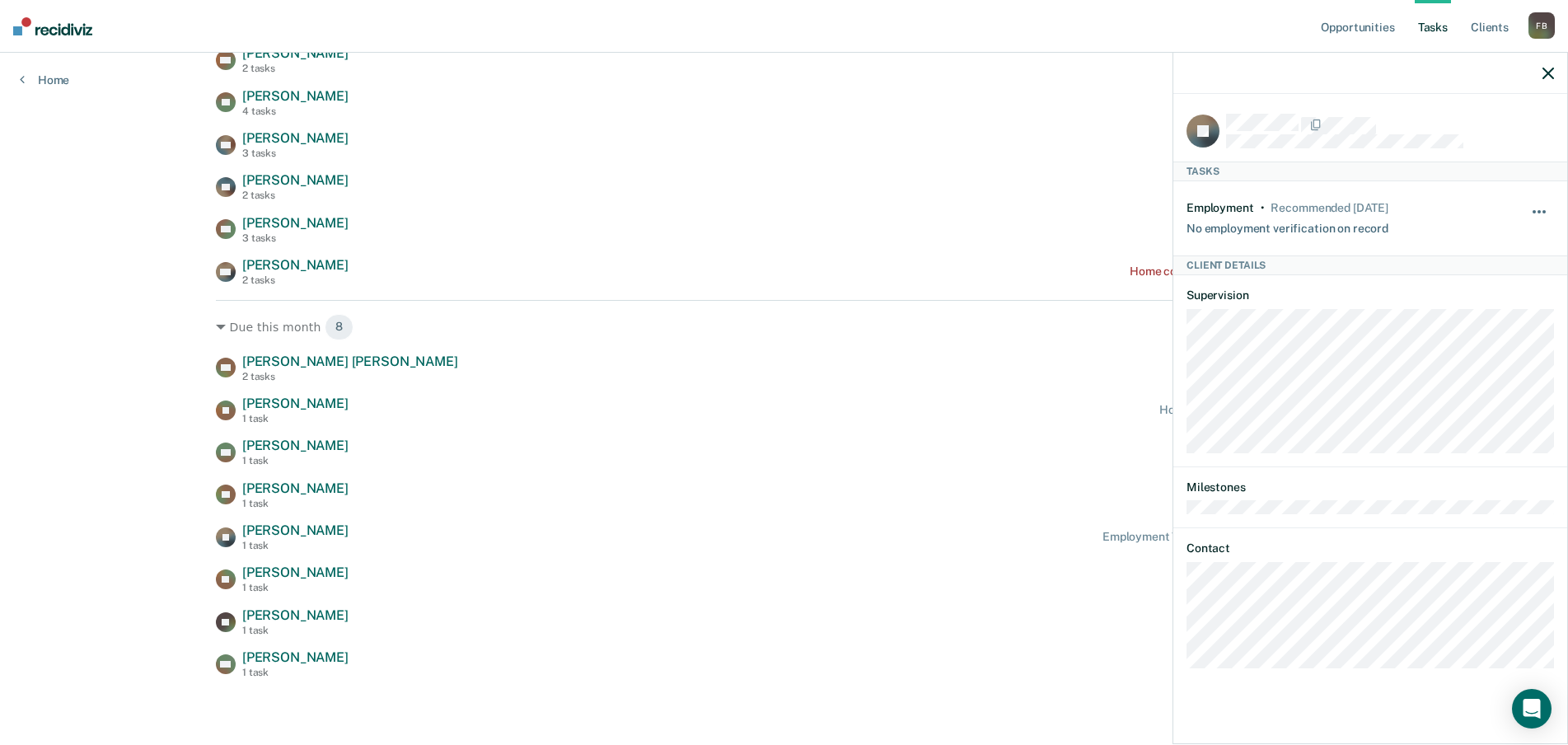
click at [1547, 209] on button "button" at bounding box center [1539, 220] width 28 height 26
click at [1485, 348] on button "90 days" at bounding box center [1494, 343] width 119 height 26
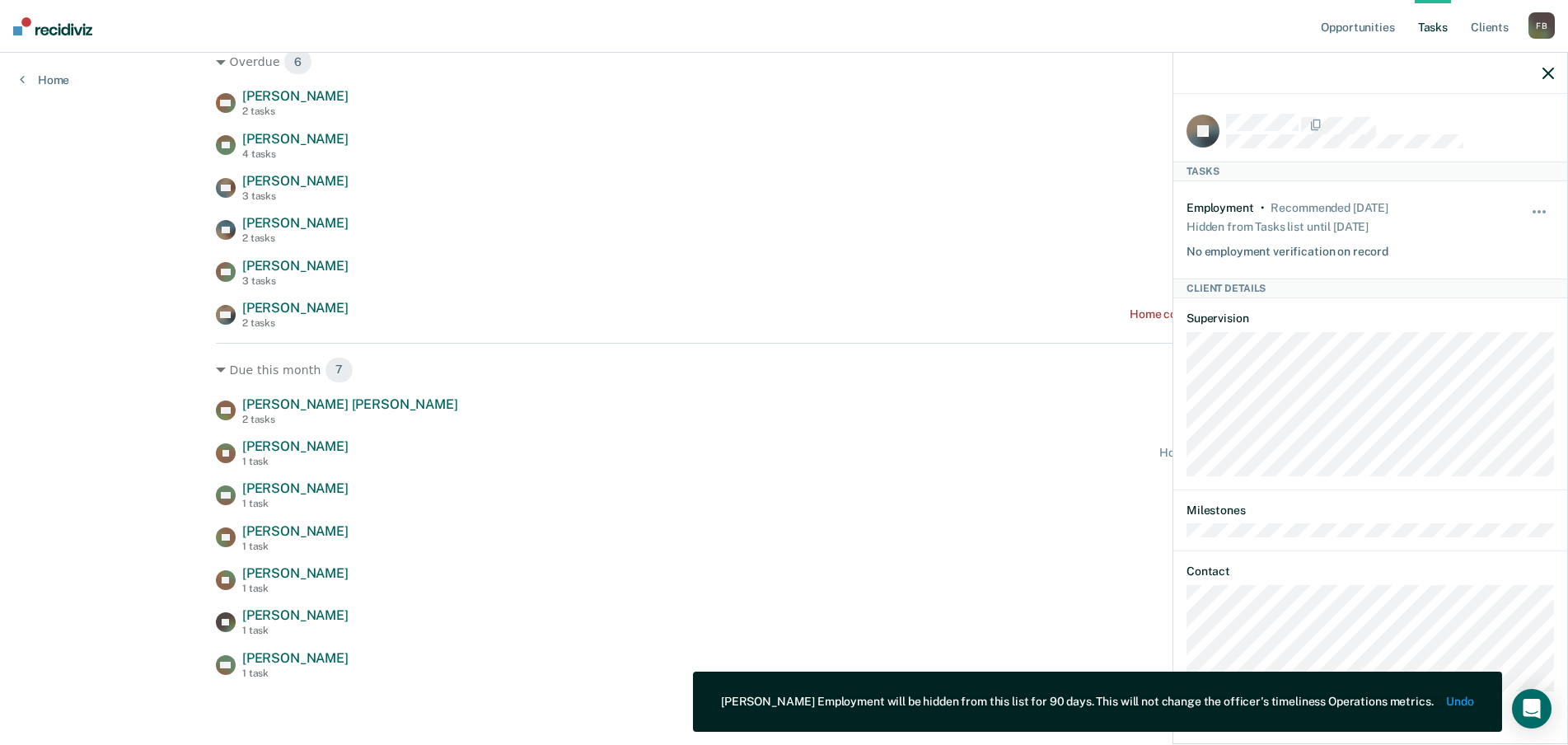
click at [1554, 69] on div at bounding box center [1370, 74] width 394 height 41
click at [1549, 72] on icon "button" at bounding box center [1547, 73] width 12 height 12
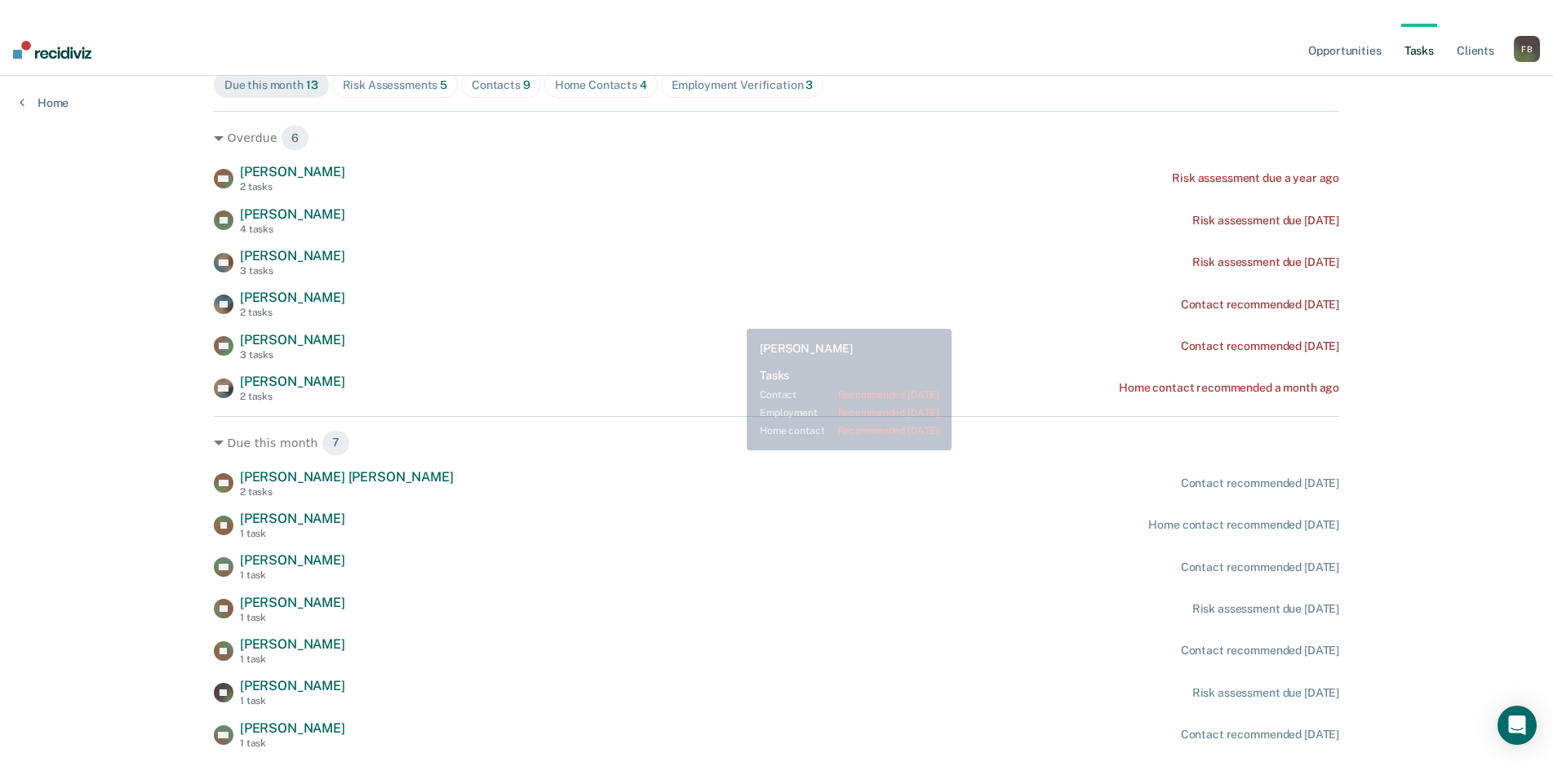
scroll to position [176, 0]
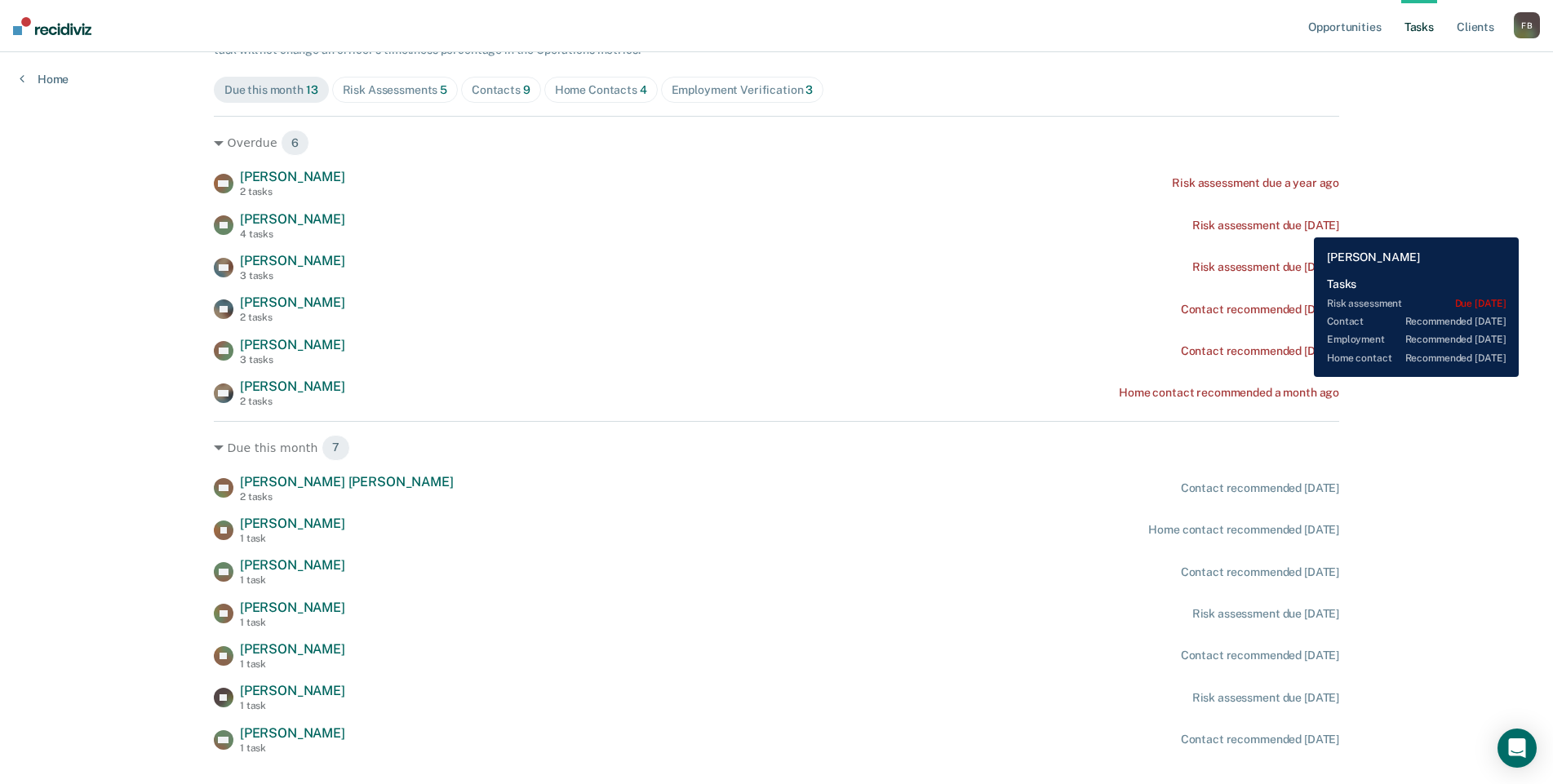
click at [1301, 225] on div "Risk assessment due [DATE]" at bounding box center [1265, 226] width 147 height 14
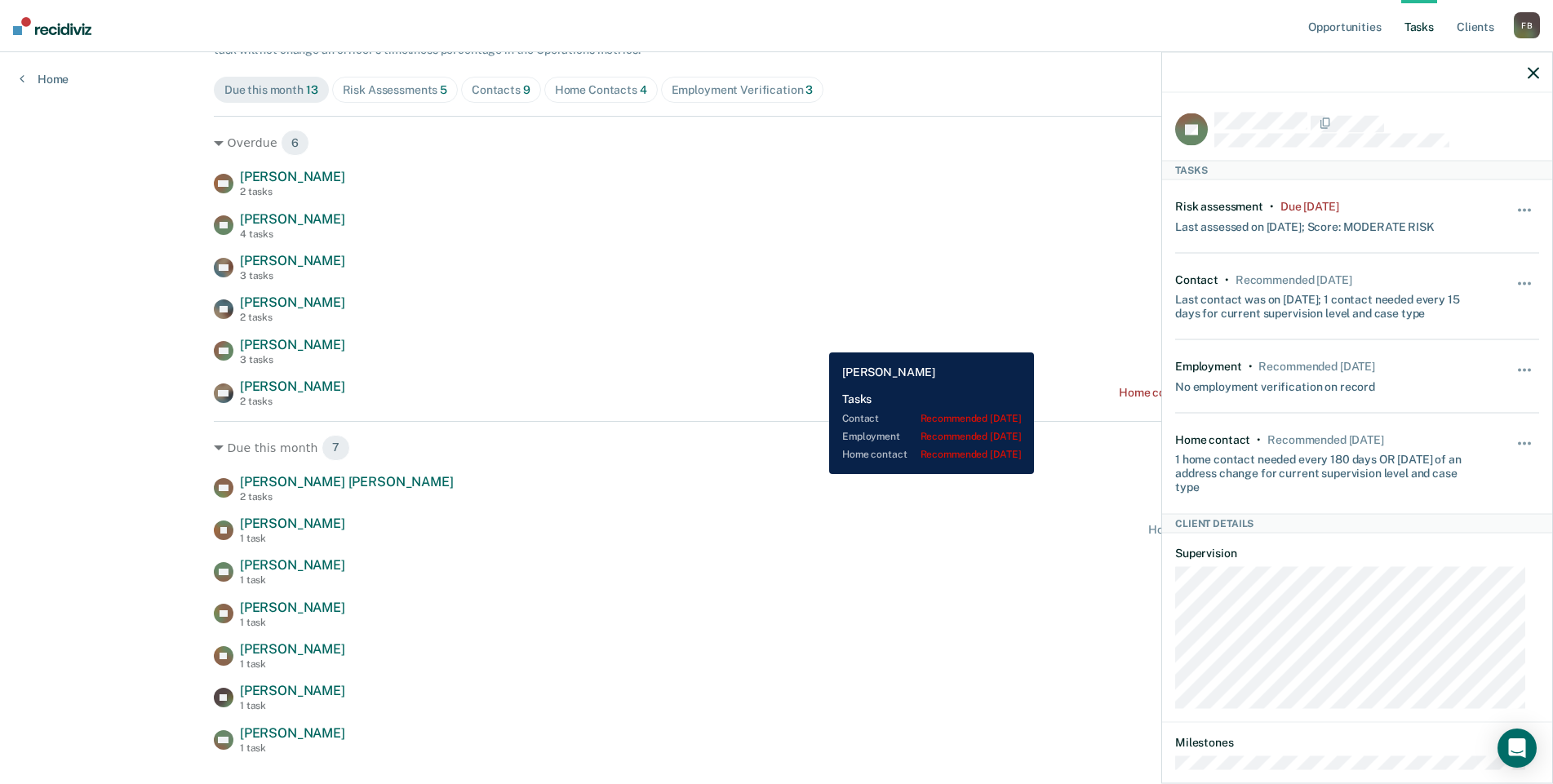
click at [817, 340] on div "AG [PERSON_NAME] 3 tasks Contact recommended [DATE]" at bounding box center [776, 351] width 1125 height 29
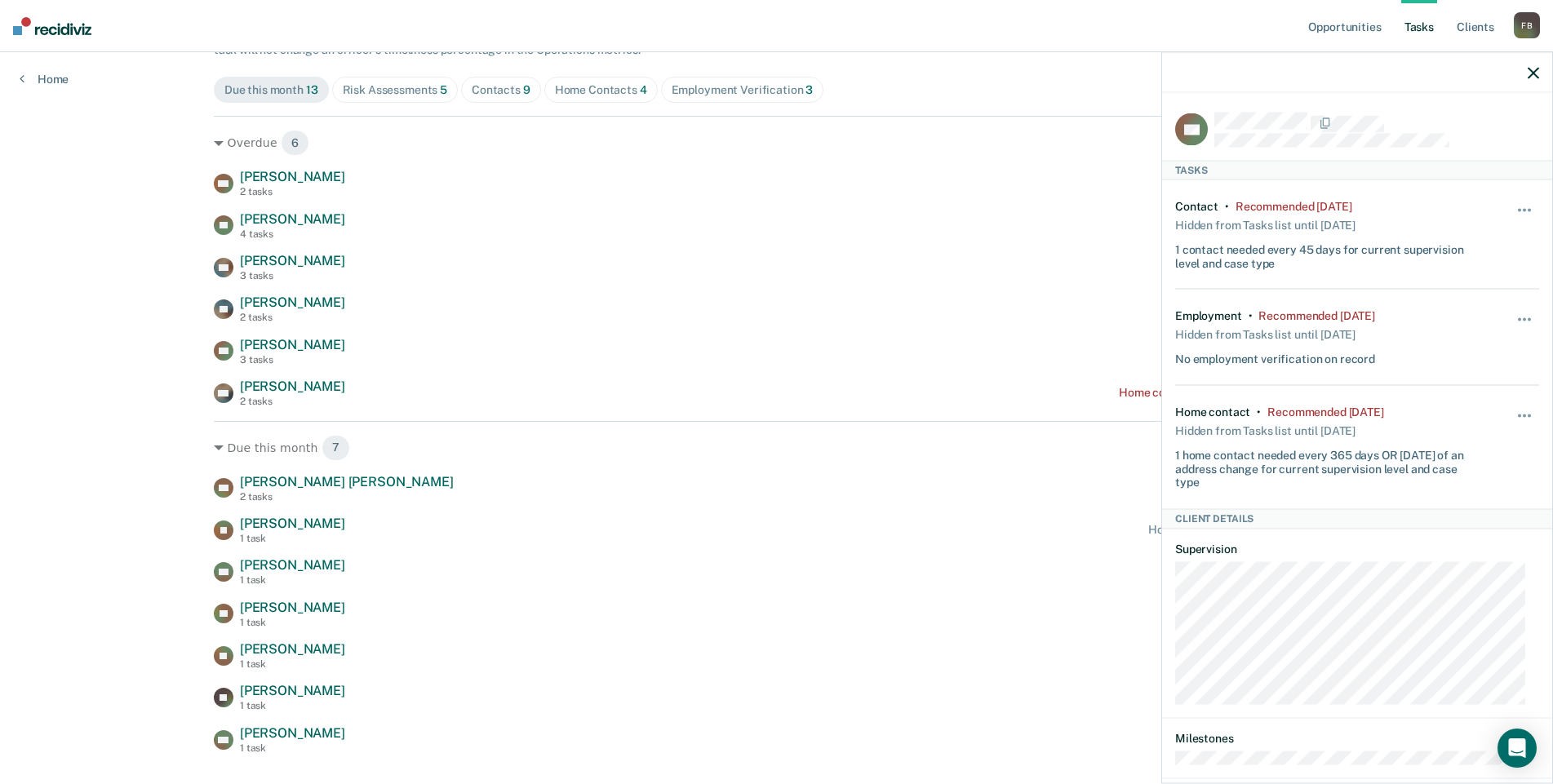
click at [1535, 75] on icon "button" at bounding box center [1532, 72] width 12 height 12
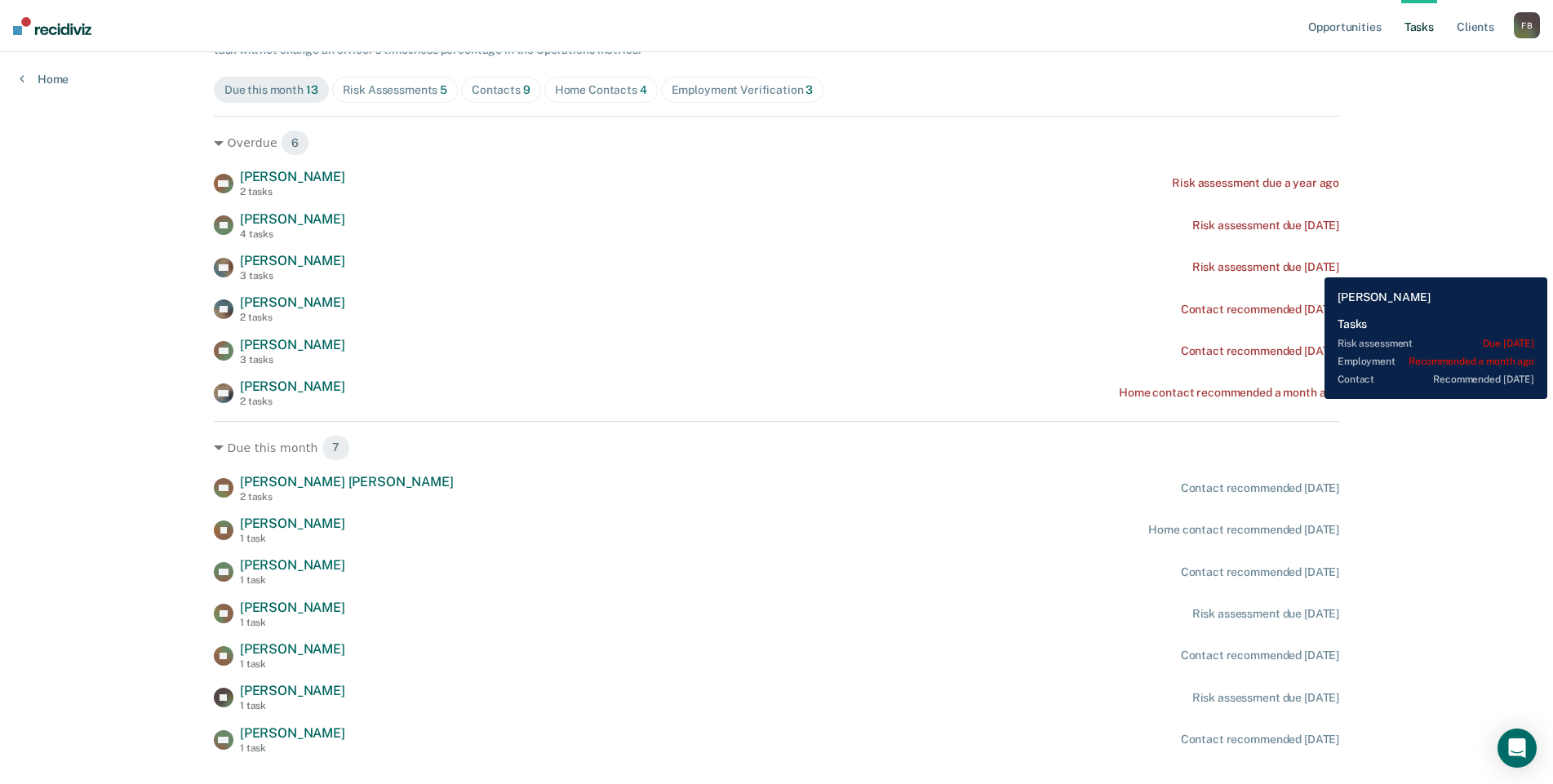
click at [1312, 265] on div "Risk assessment due [DATE]" at bounding box center [1265, 268] width 147 height 14
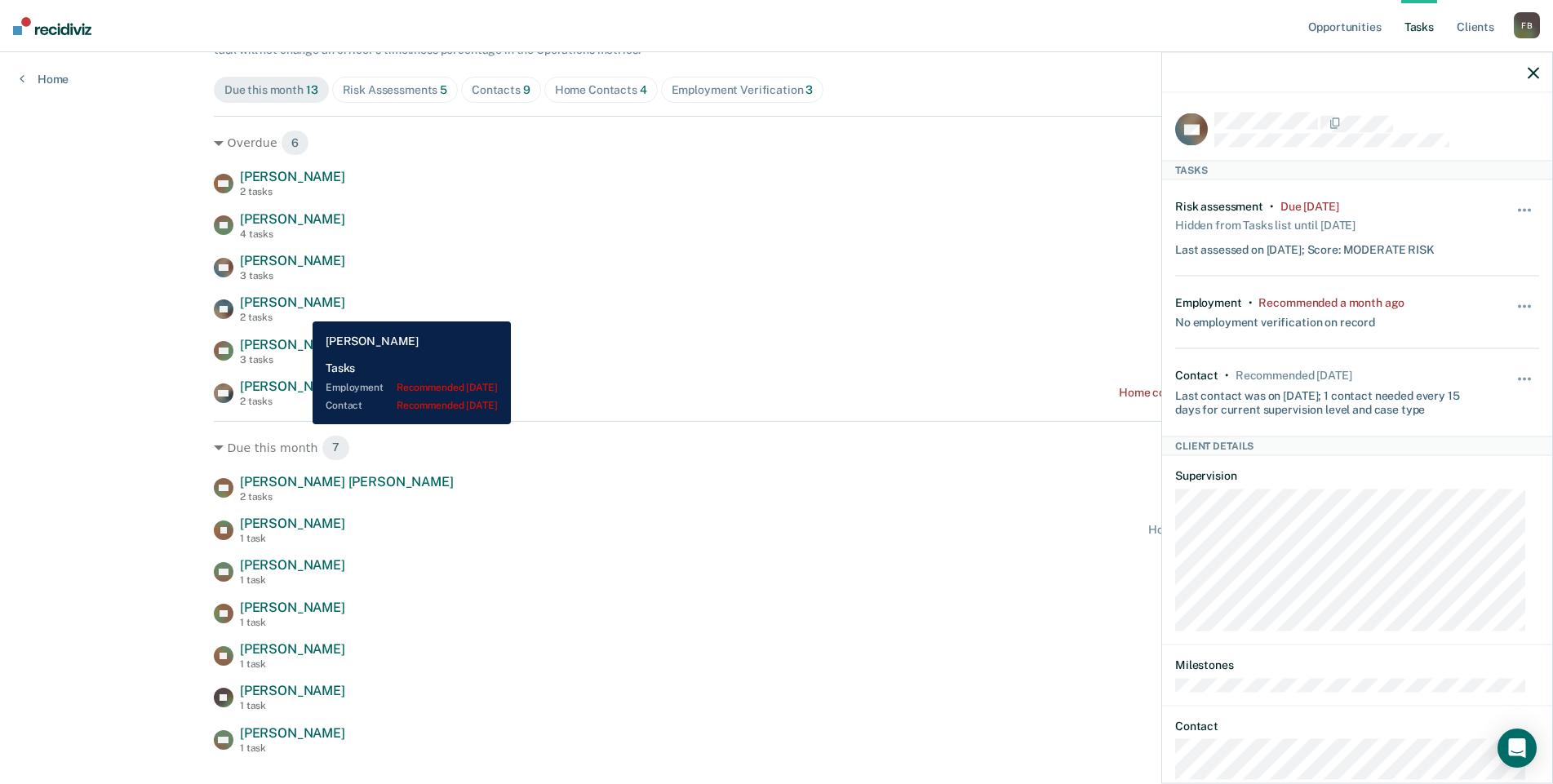
click at [301, 307] on span "[PERSON_NAME]" at bounding box center [293, 301] width 105 height 15
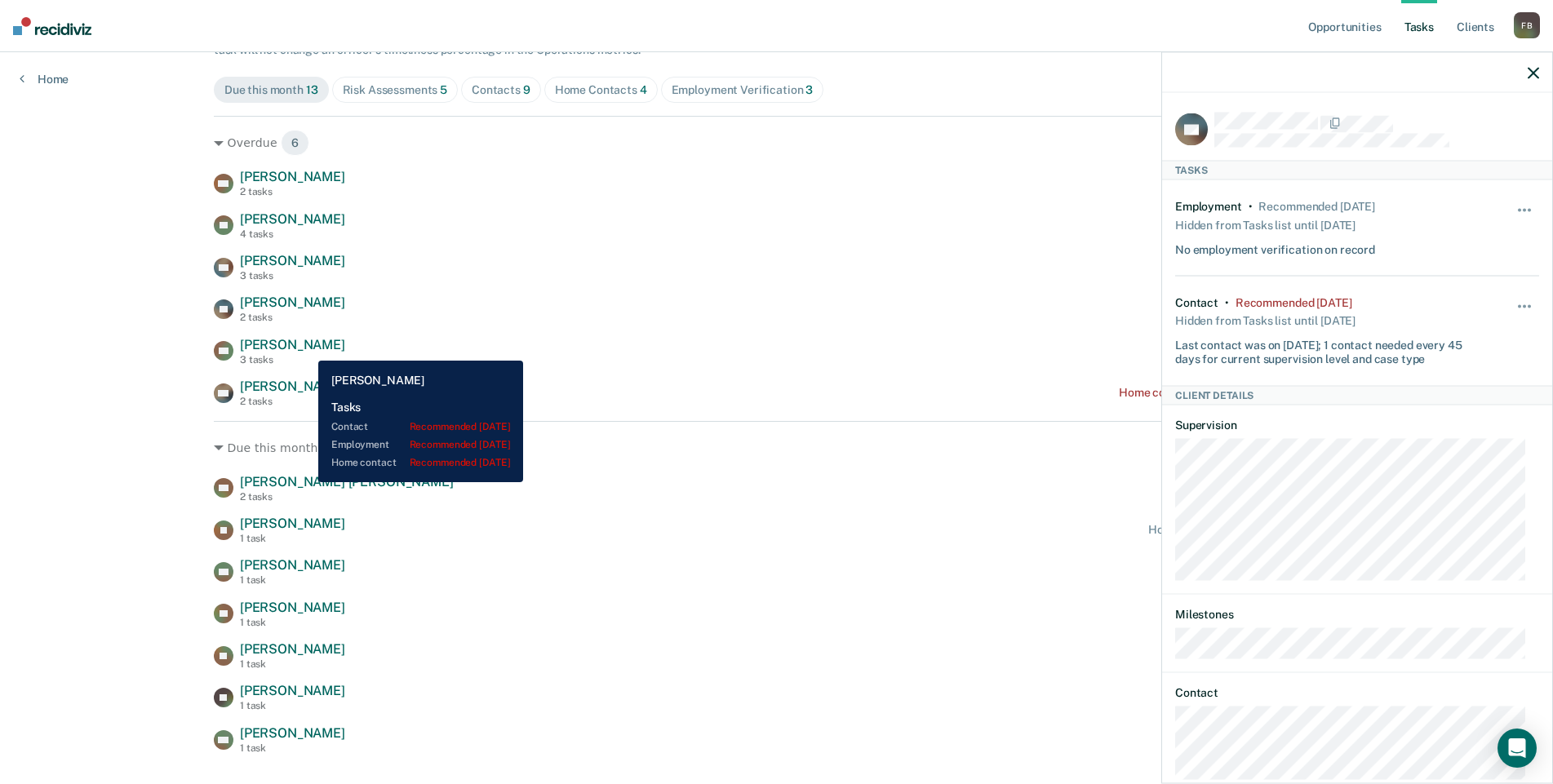
click at [306, 349] on span "[PERSON_NAME]" at bounding box center [293, 344] width 105 height 15
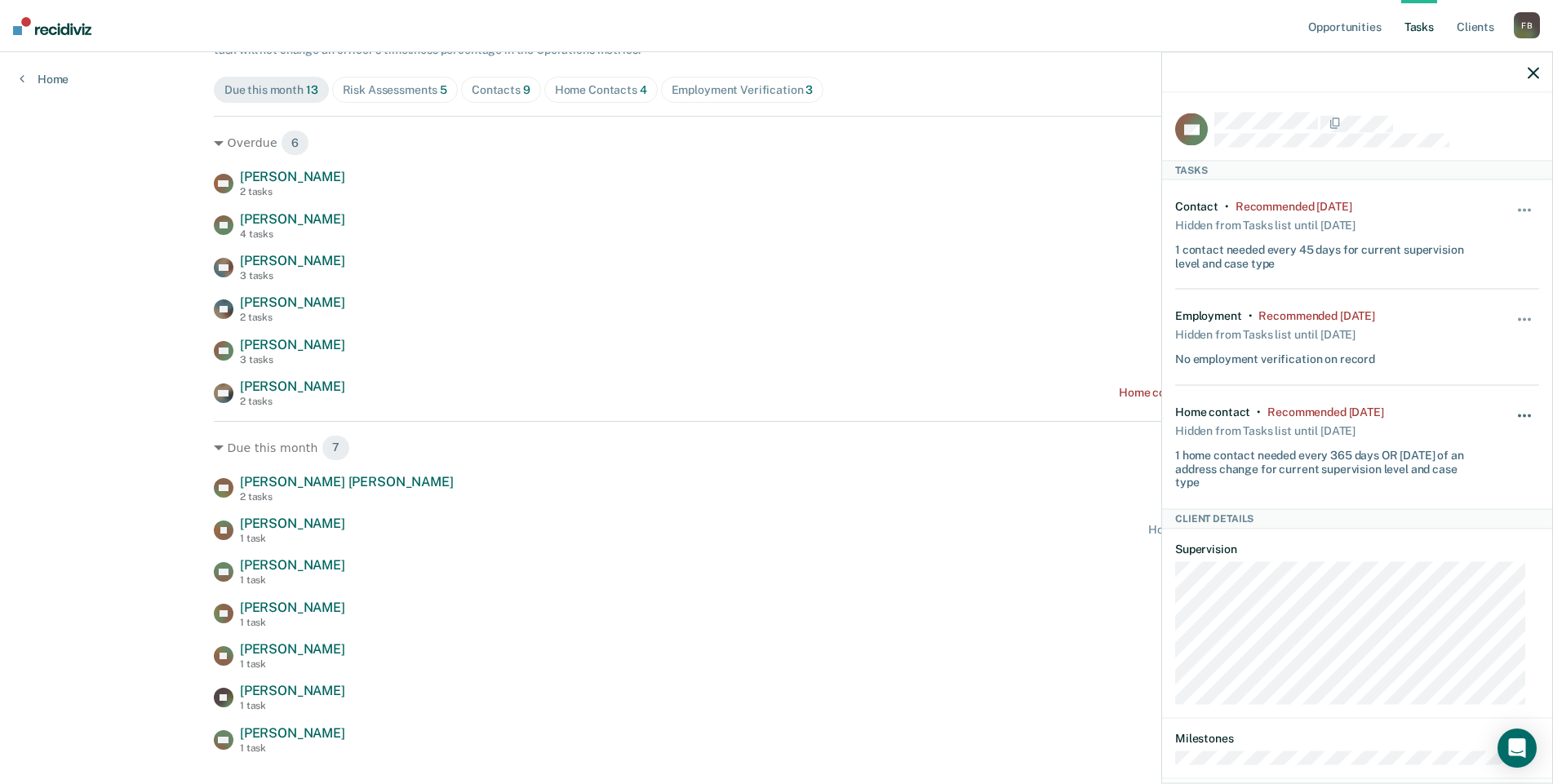
click at [1514, 410] on button "button" at bounding box center [1524, 423] width 28 height 26
click at [1342, 457] on div "1 home contact needed every 365 days OR [DATE] of an address change for current…" at bounding box center [1326, 465] width 303 height 47
click at [1210, 416] on div "Home contact" at bounding box center [1212, 412] width 75 height 14
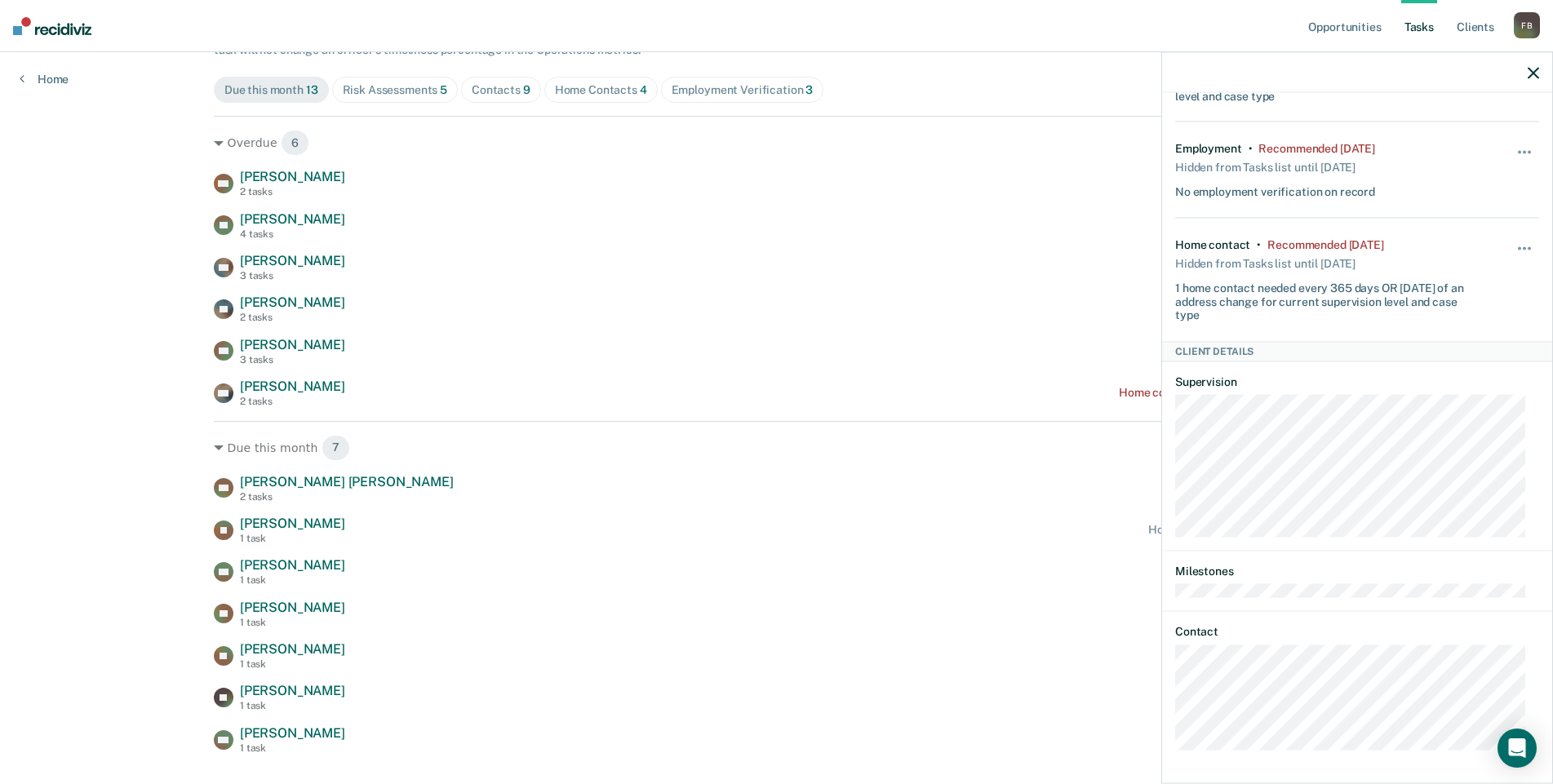
scroll to position [168, 0]
click at [1519, 737] on icon "Open Intercom Messenger" at bounding box center [1516, 748] width 19 height 21
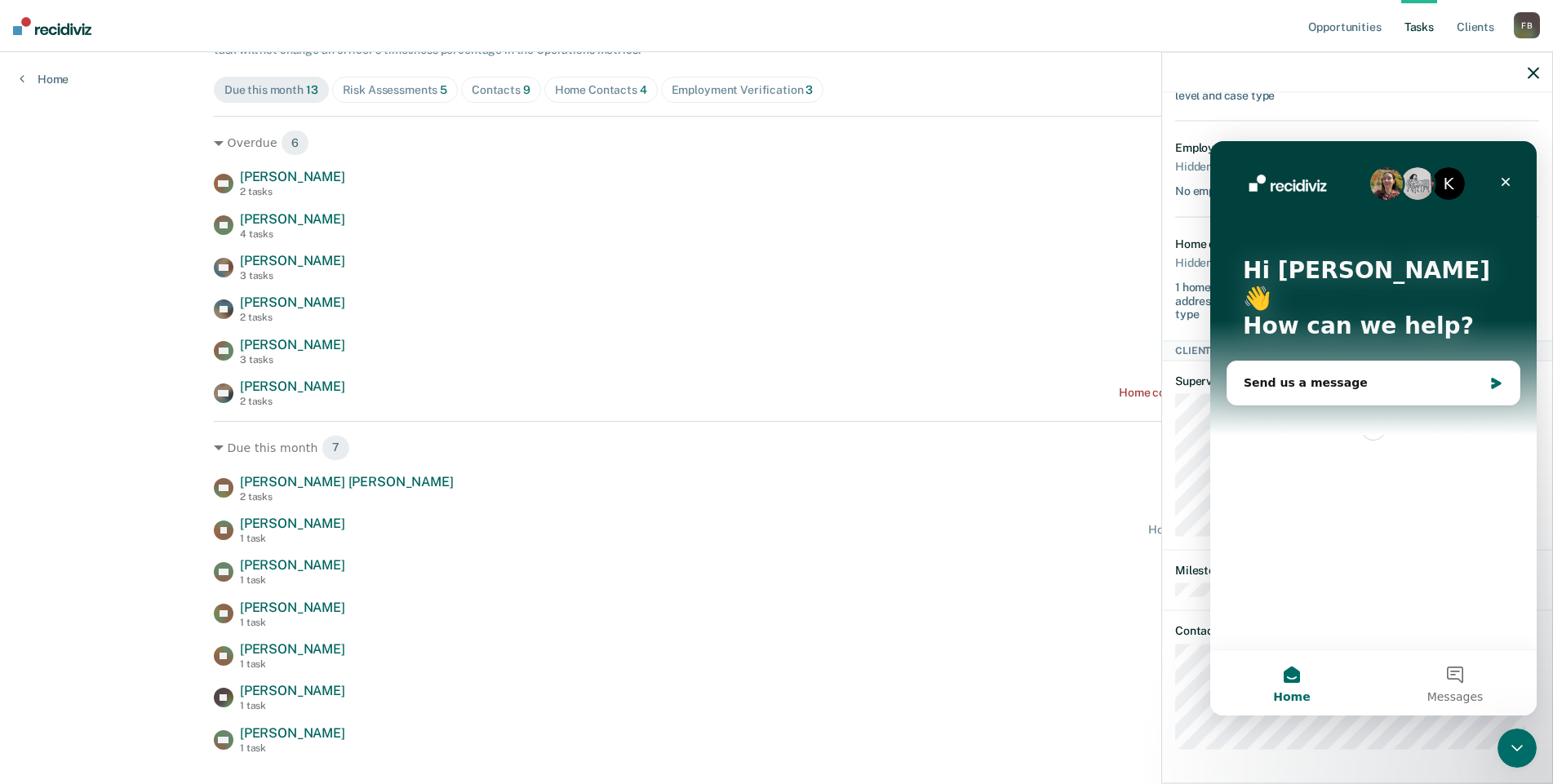
scroll to position [0, 0]
click at [1498, 378] on icon "Intercom messenger" at bounding box center [1495, 384] width 10 height 12
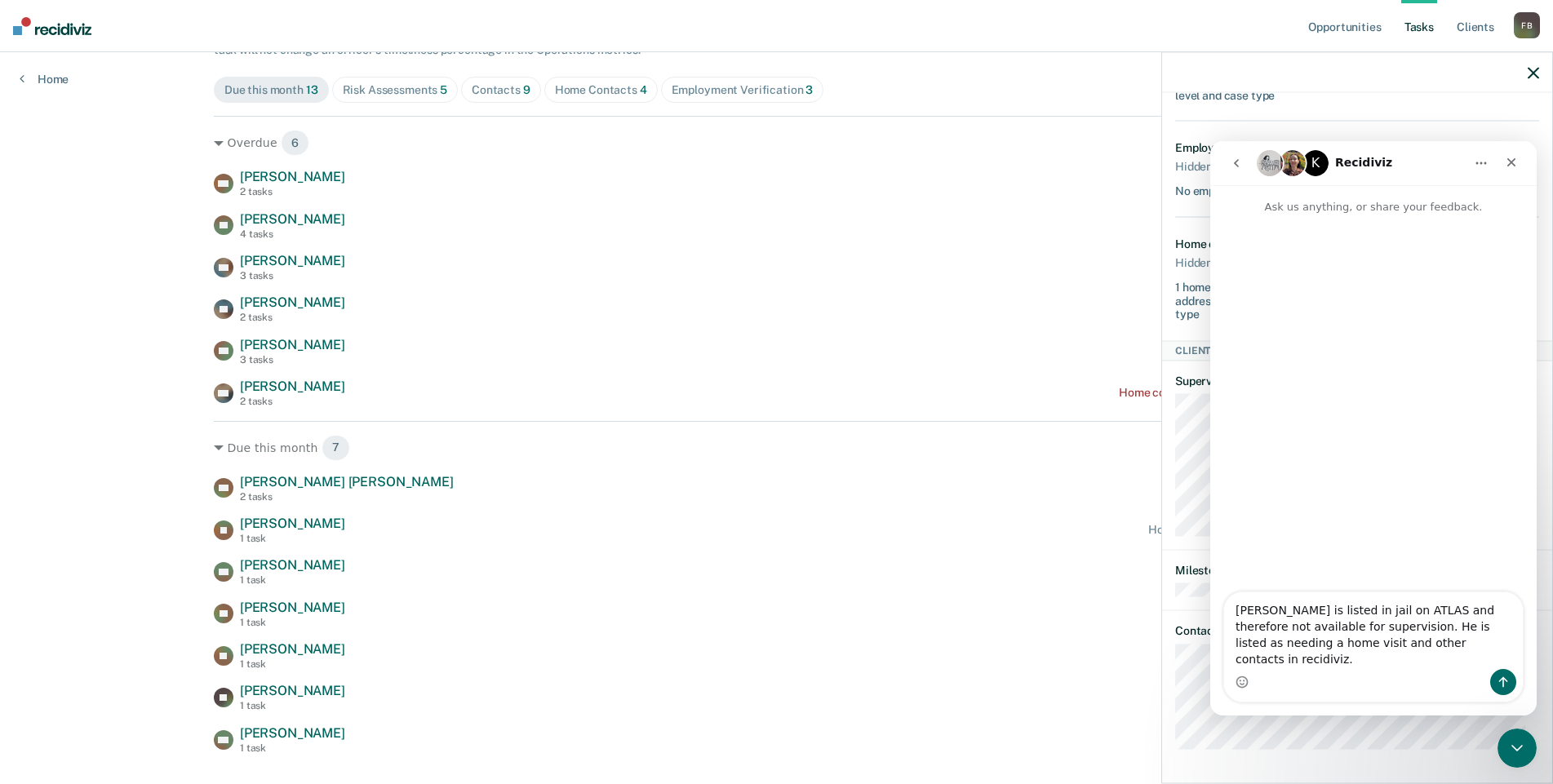
click at [1304, 628] on textarea "[PERSON_NAME] is listed in jail on ATLAS and therefore not available for superv…" at bounding box center [1373, 631] width 299 height 77
type textarea "[PERSON_NAME] 115833 is listed in jail on ATLAS and therefore not available for…"
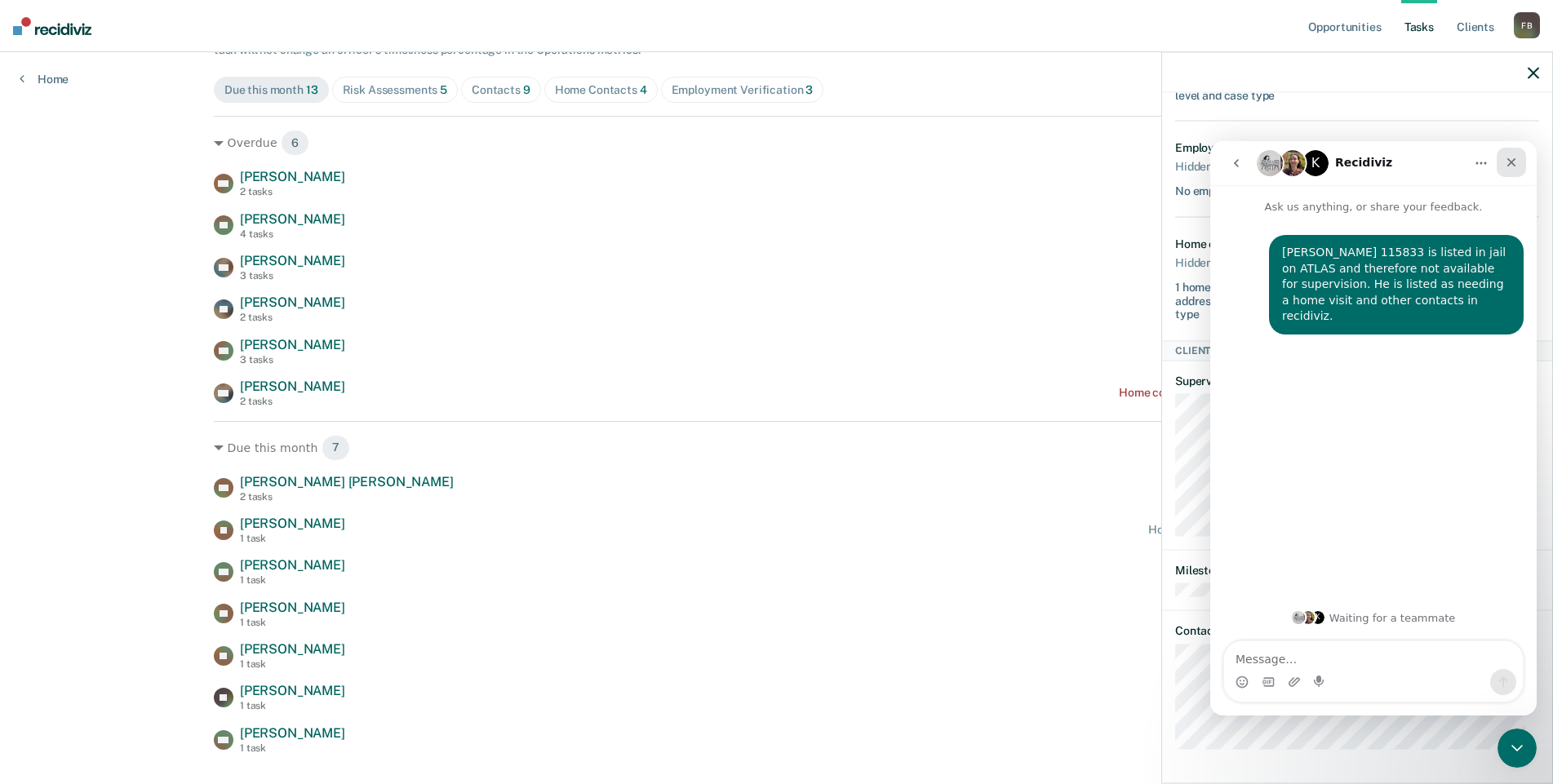
click at [1517, 158] on div "Close" at bounding box center [1511, 162] width 29 height 29
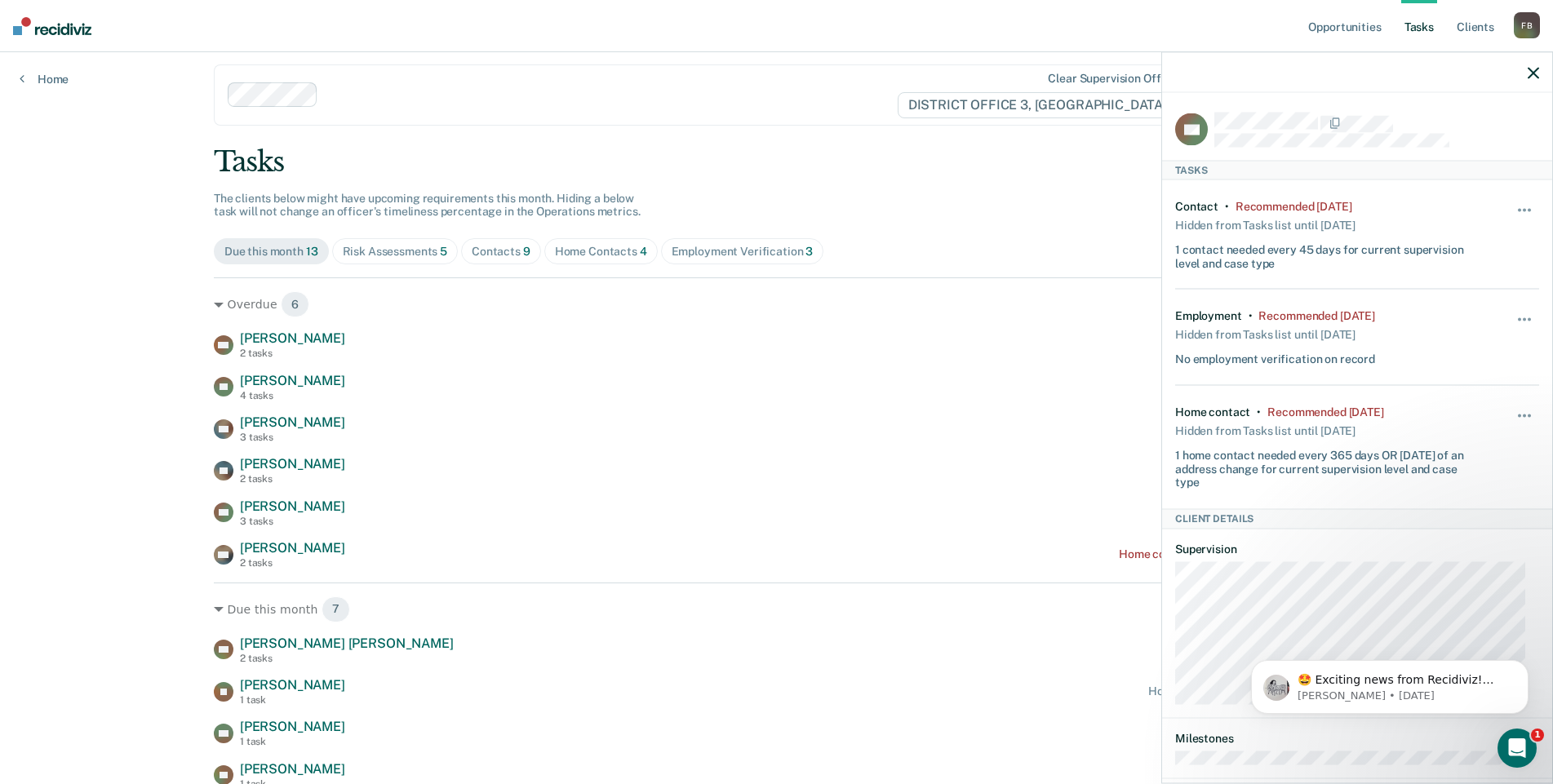
scroll to position [12, 0]
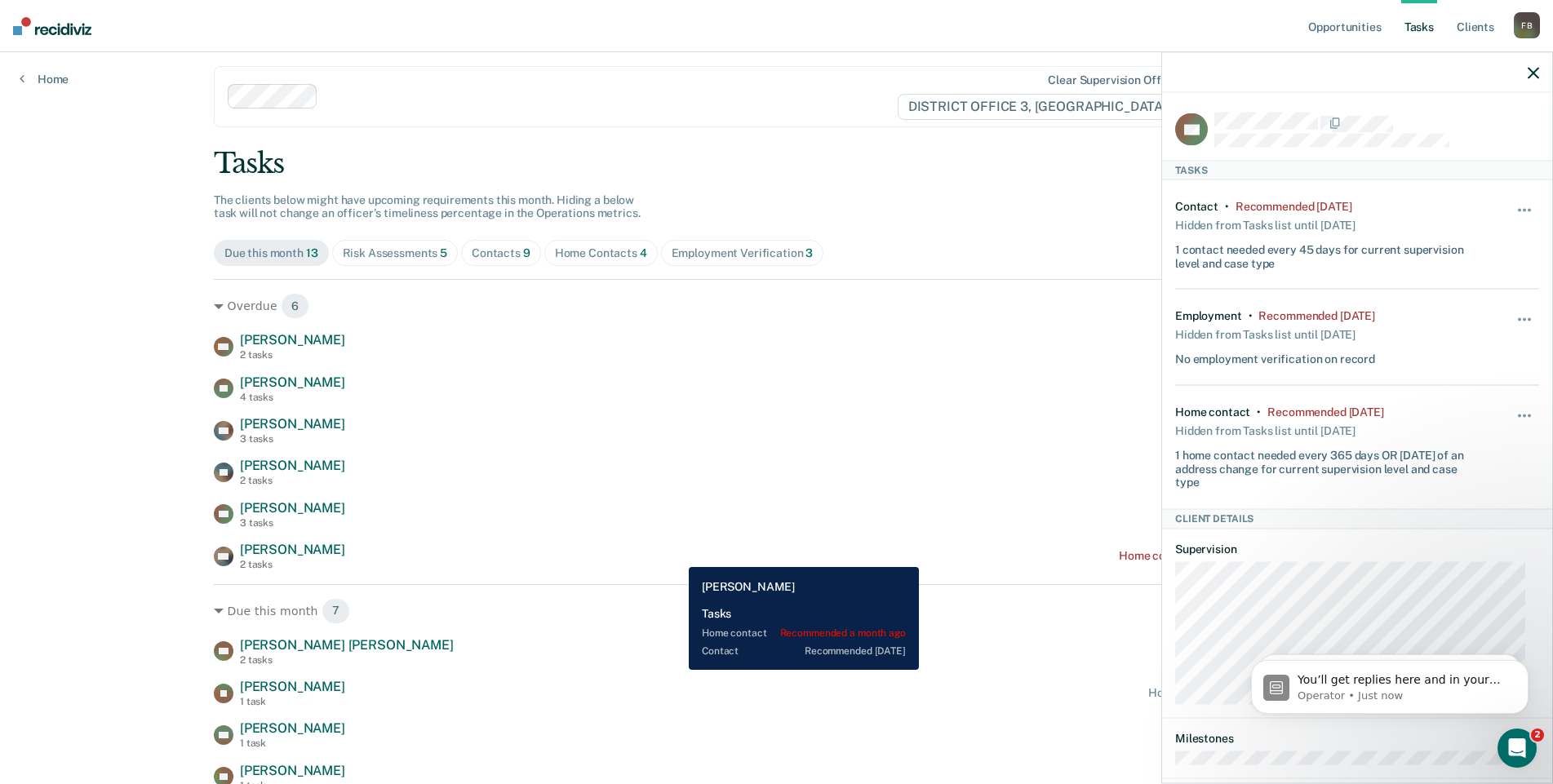
click at [676, 555] on div "DW [PERSON_NAME] 2 tasks Home contact recommended a month ago" at bounding box center [776, 556] width 1125 height 29
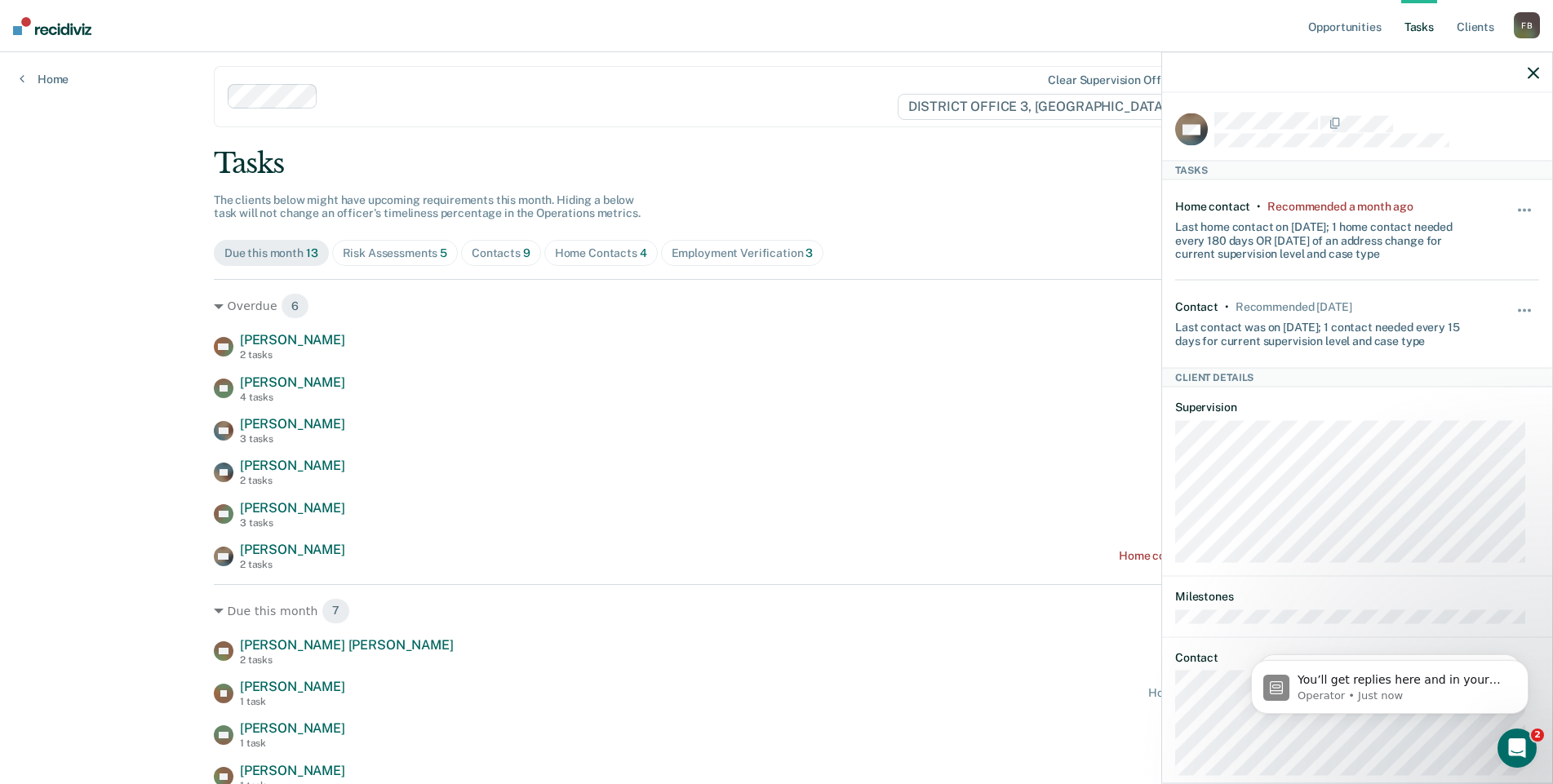
click at [1531, 70] on icon "button" at bounding box center [1532, 72] width 12 height 12
